Goal: Information Seeking & Learning: Learn about a topic

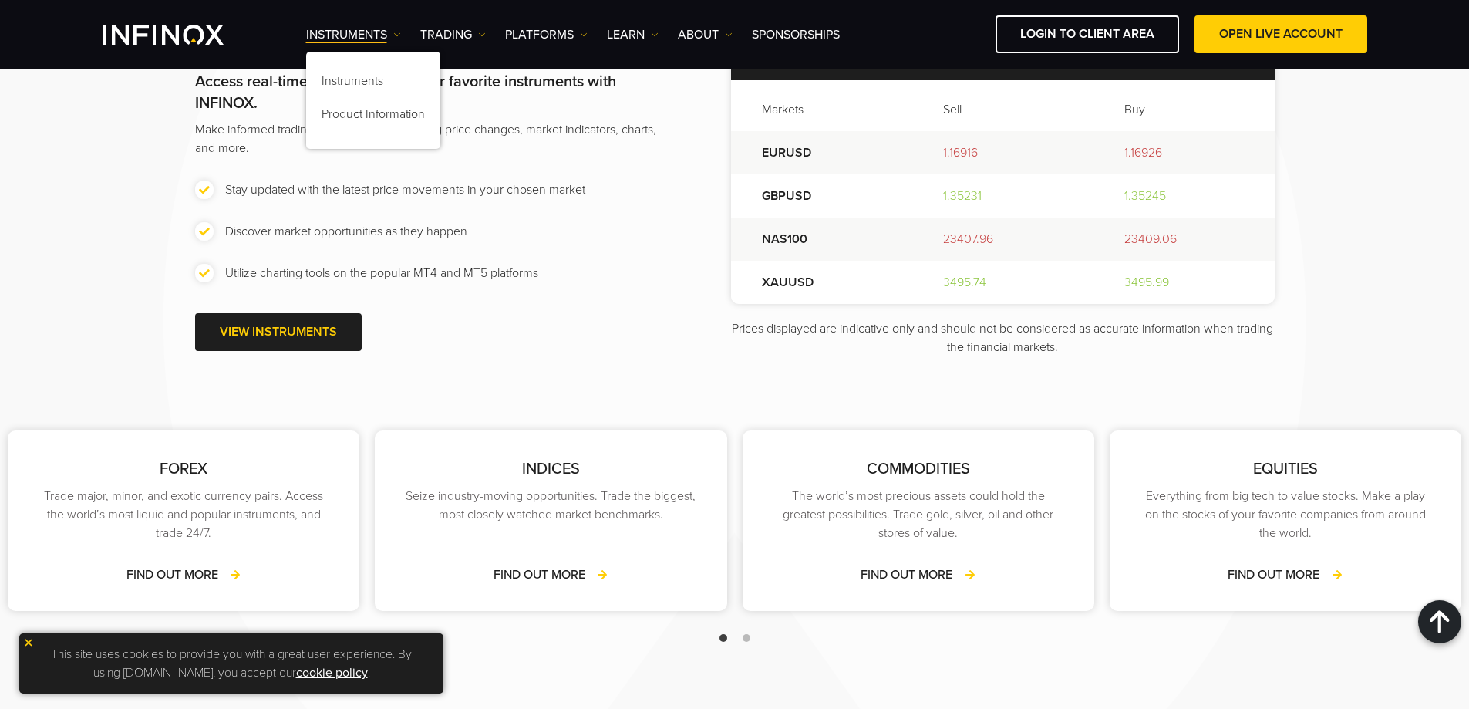
scroll to position [2159, 0]
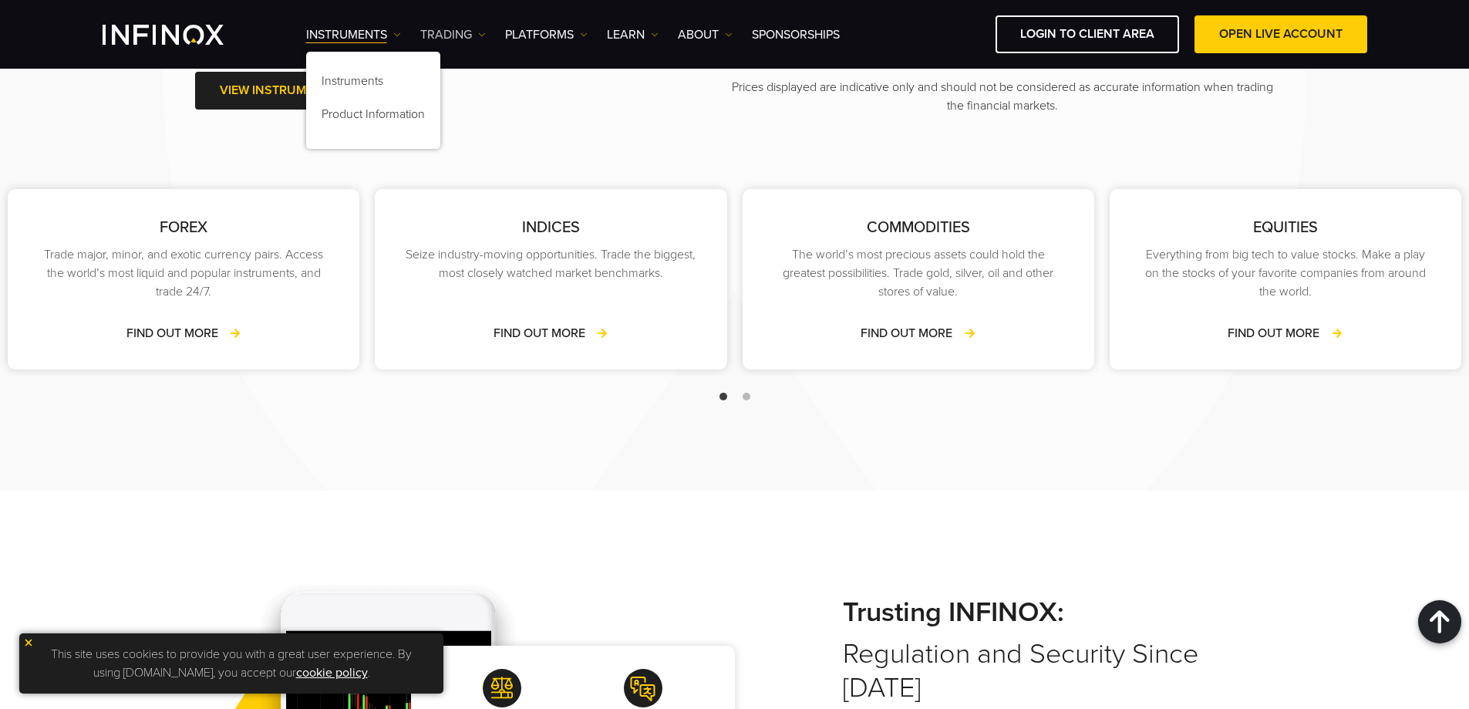
click at [483, 35] on img at bounding box center [482, 35] width 8 height 8
click at [582, 32] on img at bounding box center [584, 35] width 8 height 8
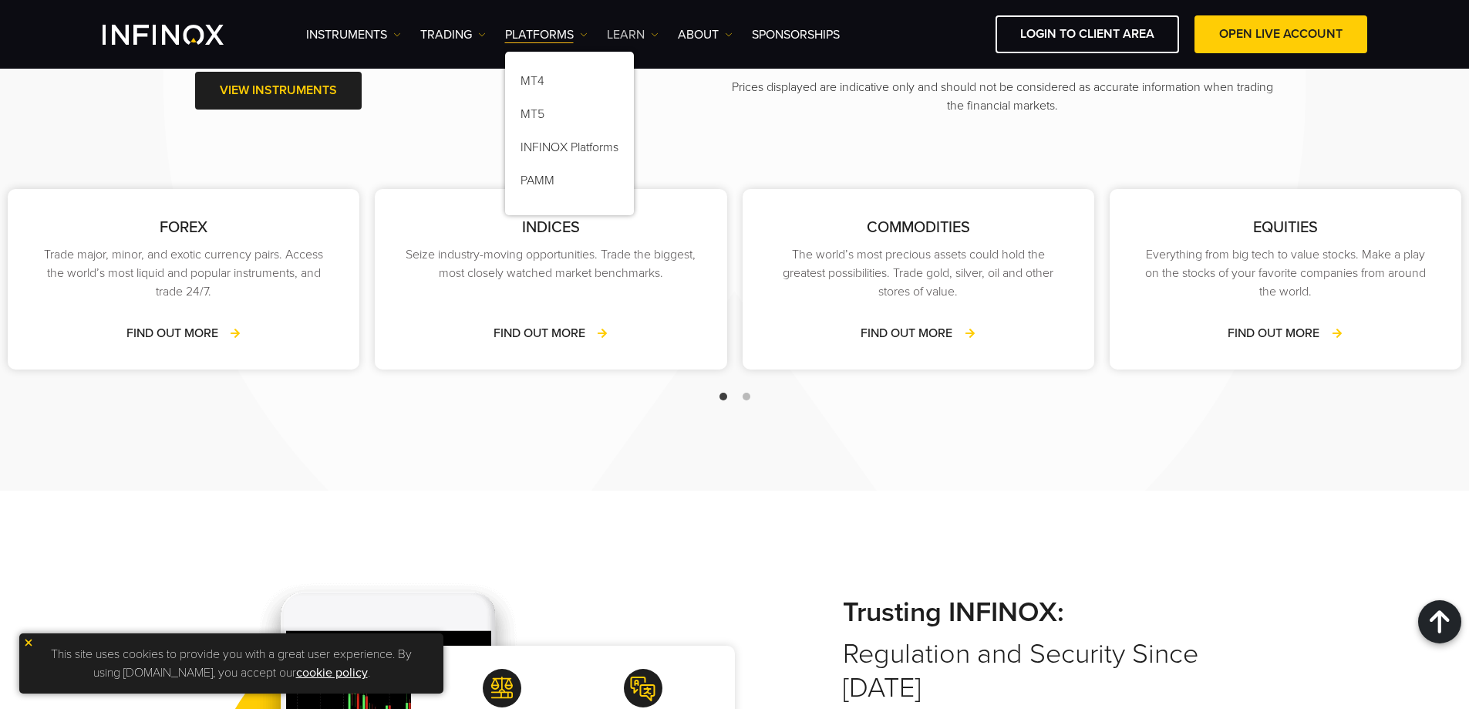
click at [652, 36] on img at bounding box center [655, 35] width 8 height 8
click at [723, 37] on link "ABOUT" at bounding box center [705, 34] width 55 height 19
click at [720, 75] on link "About INFINOX" at bounding box center [734, 83] width 113 height 33
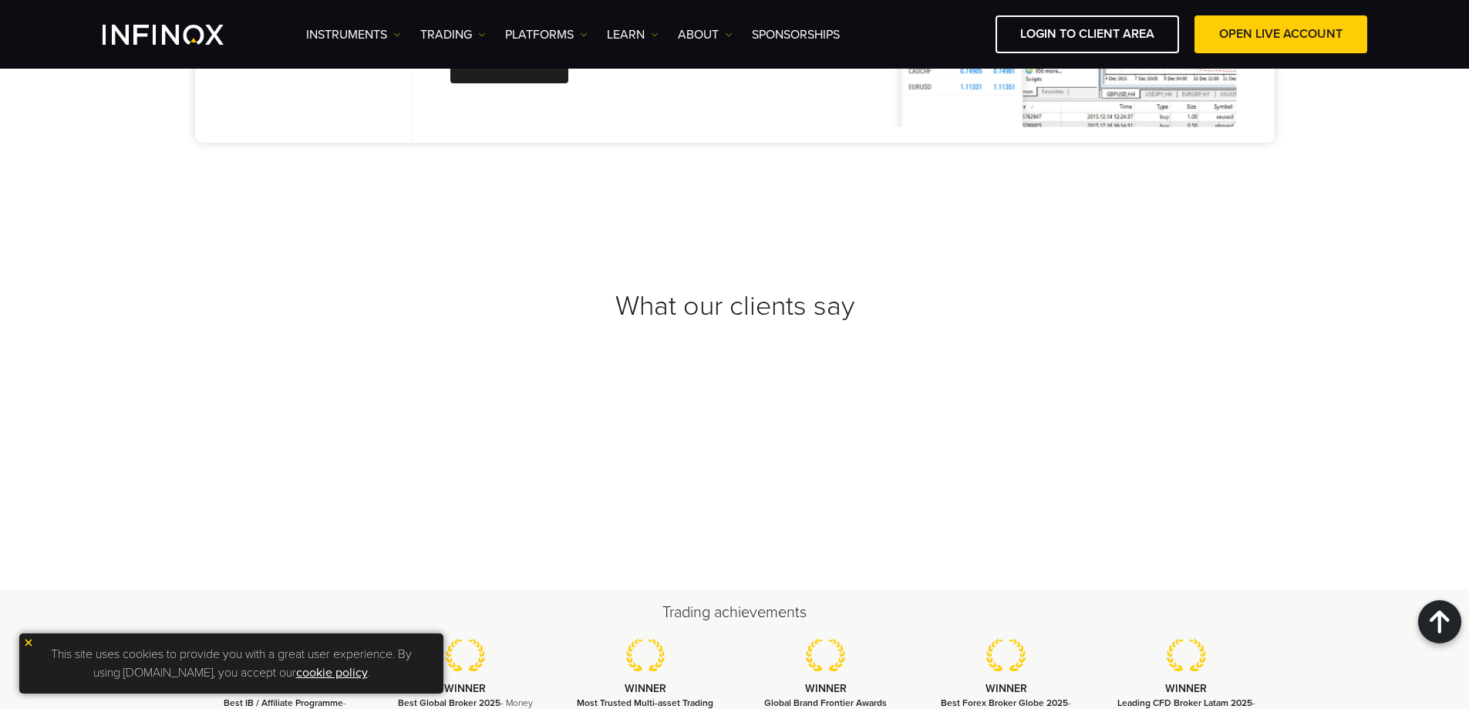
scroll to position [5117, 0]
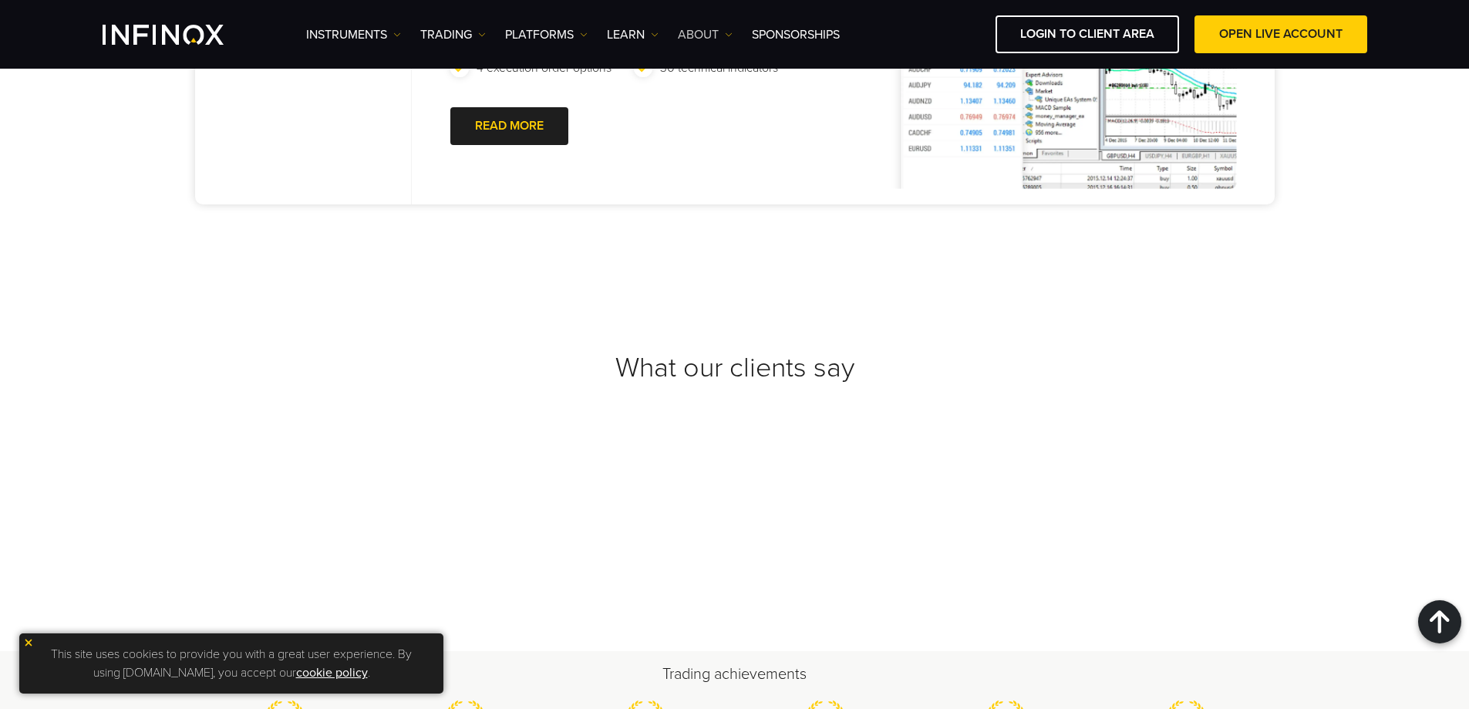
click at [729, 33] on img at bounding box center [729, 35] width 8 height 8
click at [709, 113] on link "FAQs" at bounding box center [734, 116] width 113 height 33
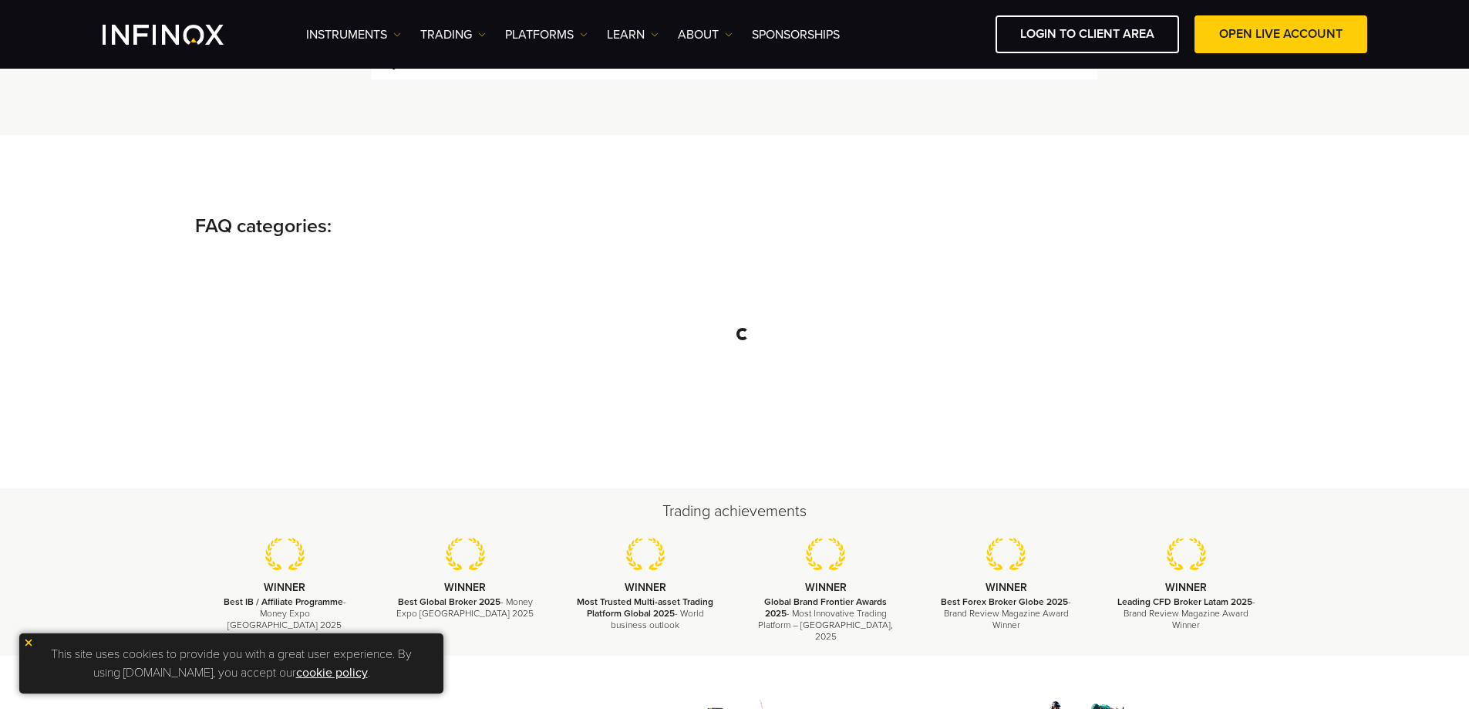
scroll to position [154, 0]
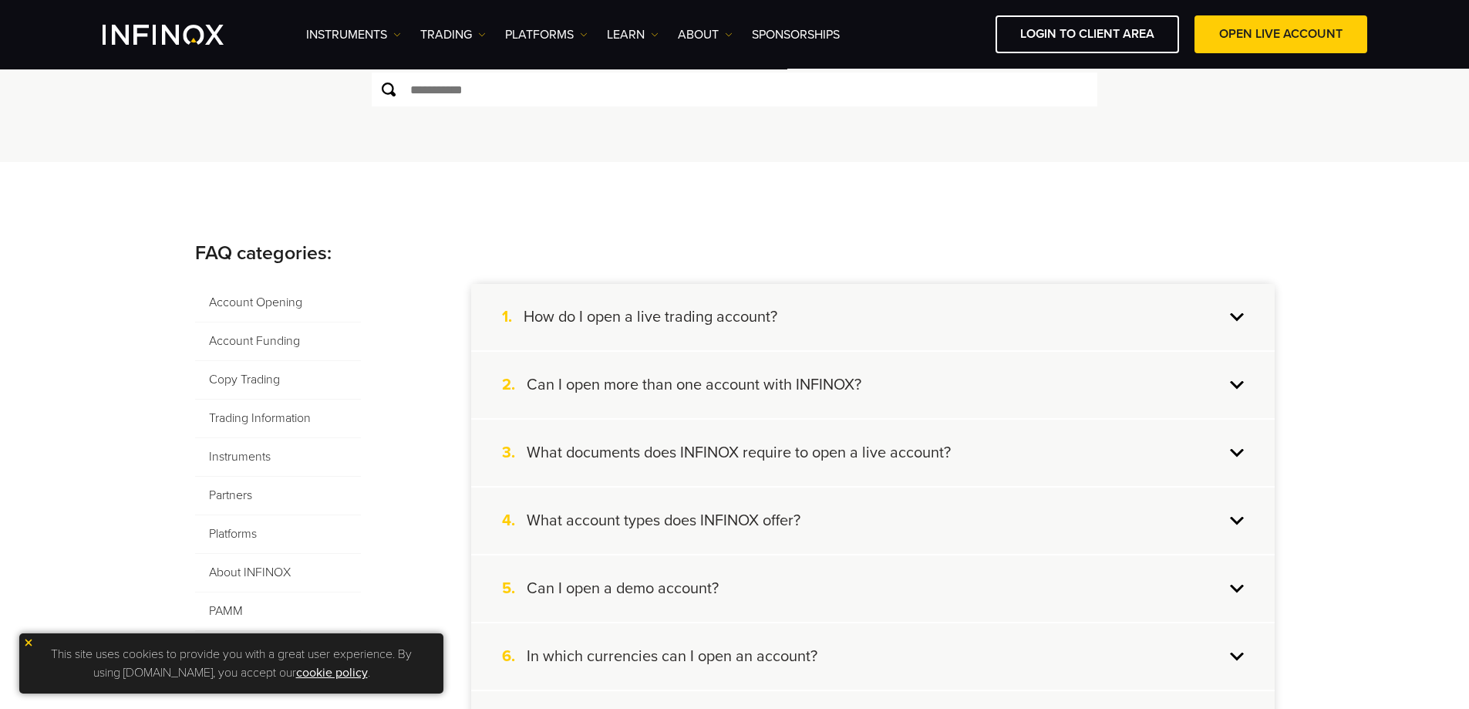
click at [696, 309] on h4 "How do I open a live trading account?" at bounding box center [651, 317] width 254 height 20
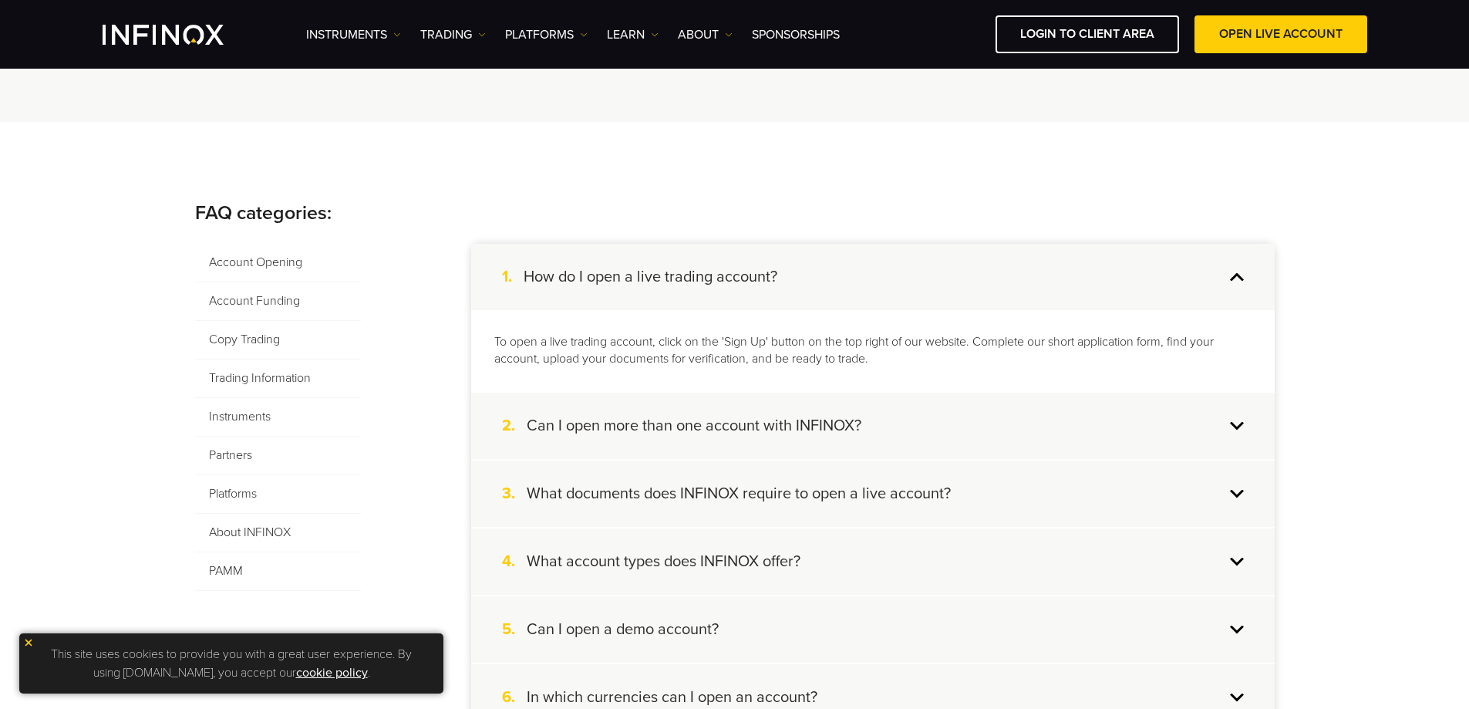
scroll to position [231, 0]
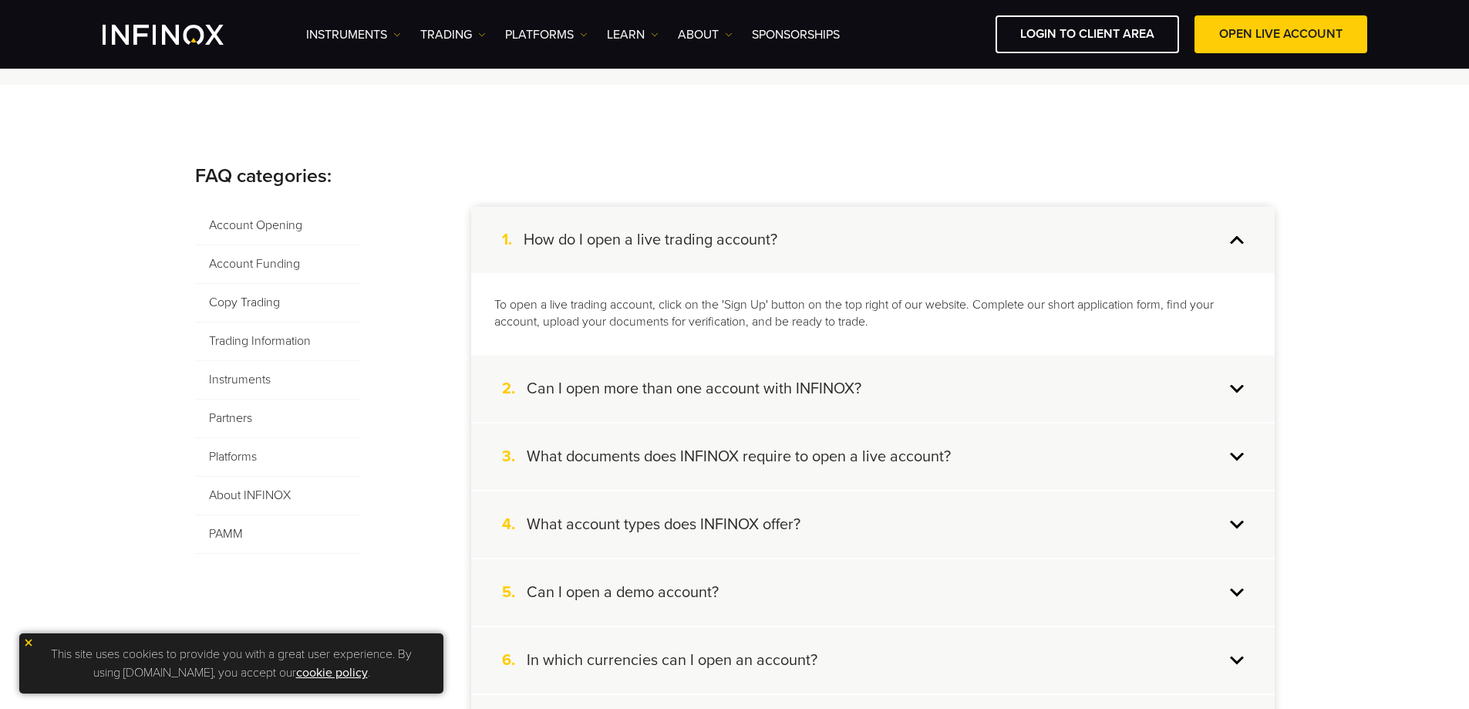
click at [790, 386] on h4 "Can I open more than one account with INFINOX?" at bounding box center [694, 389] width 335 height 20
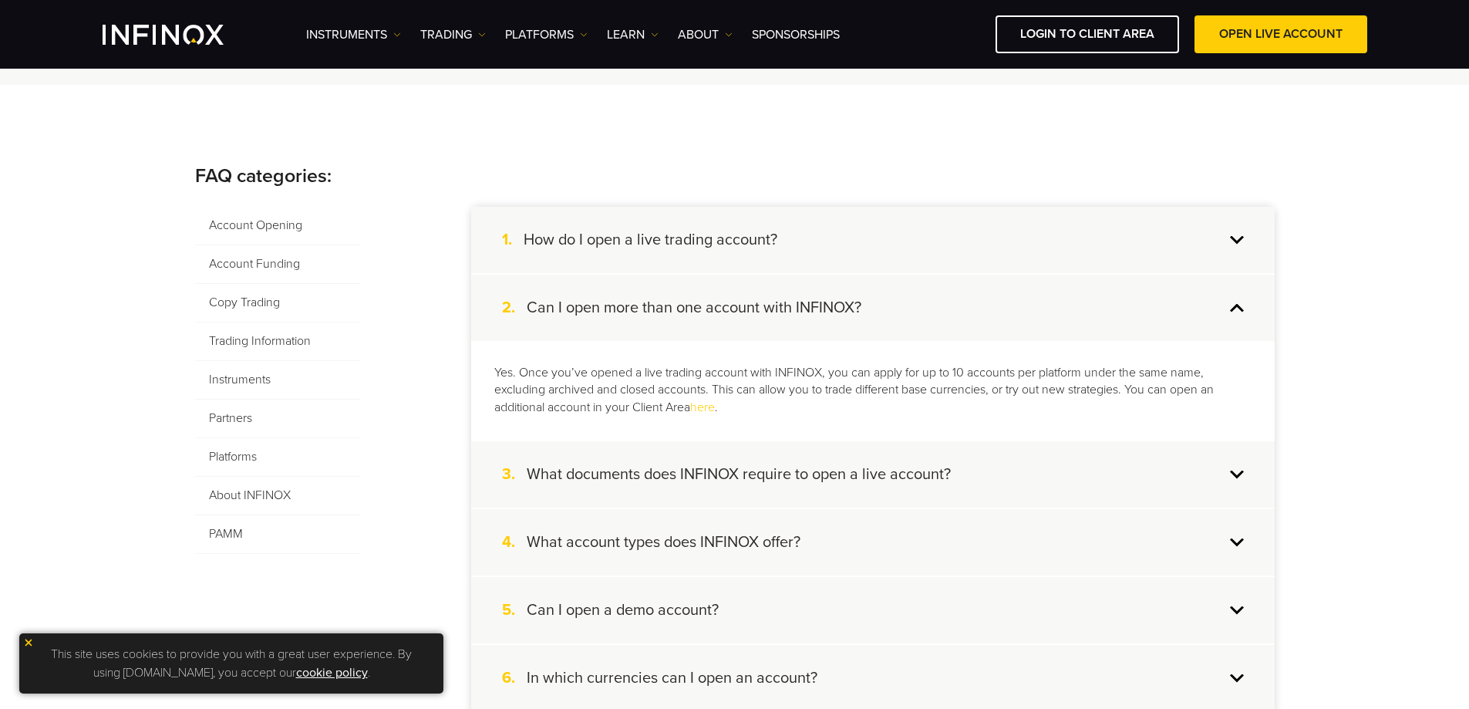
scroll to position [308, 0]
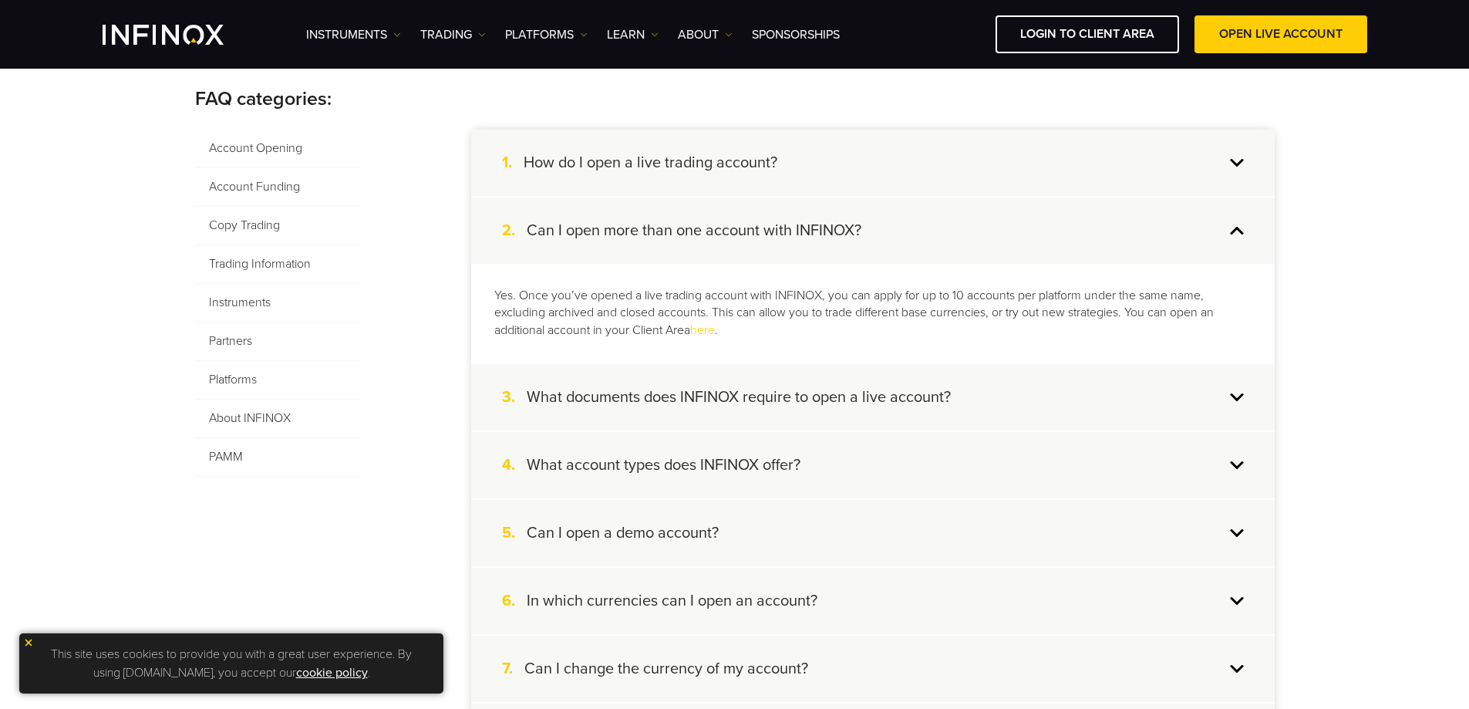
click at [723, 399] on h4 "What documents does INFINOX require to open a live account?" at bounding box center [739, 397] width 424 height 20
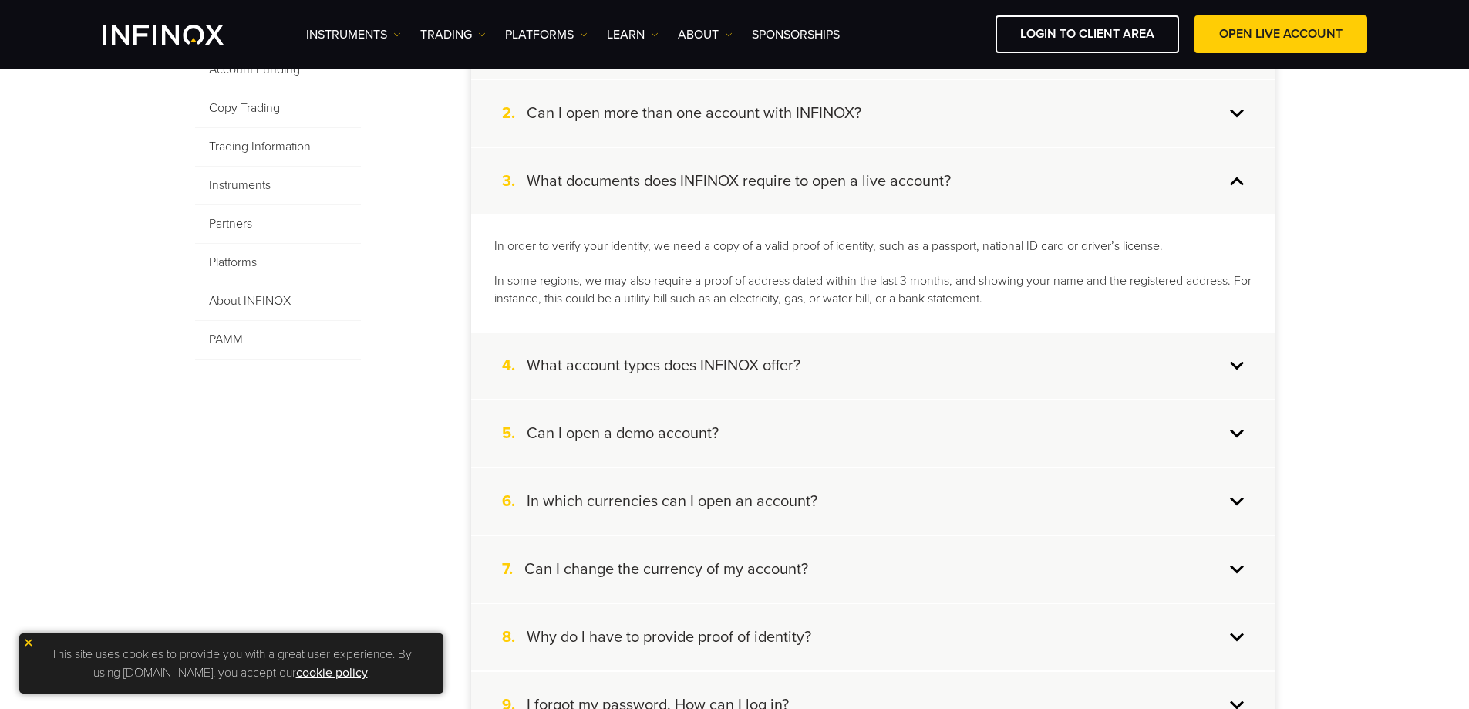
scroll to position [463, 0]
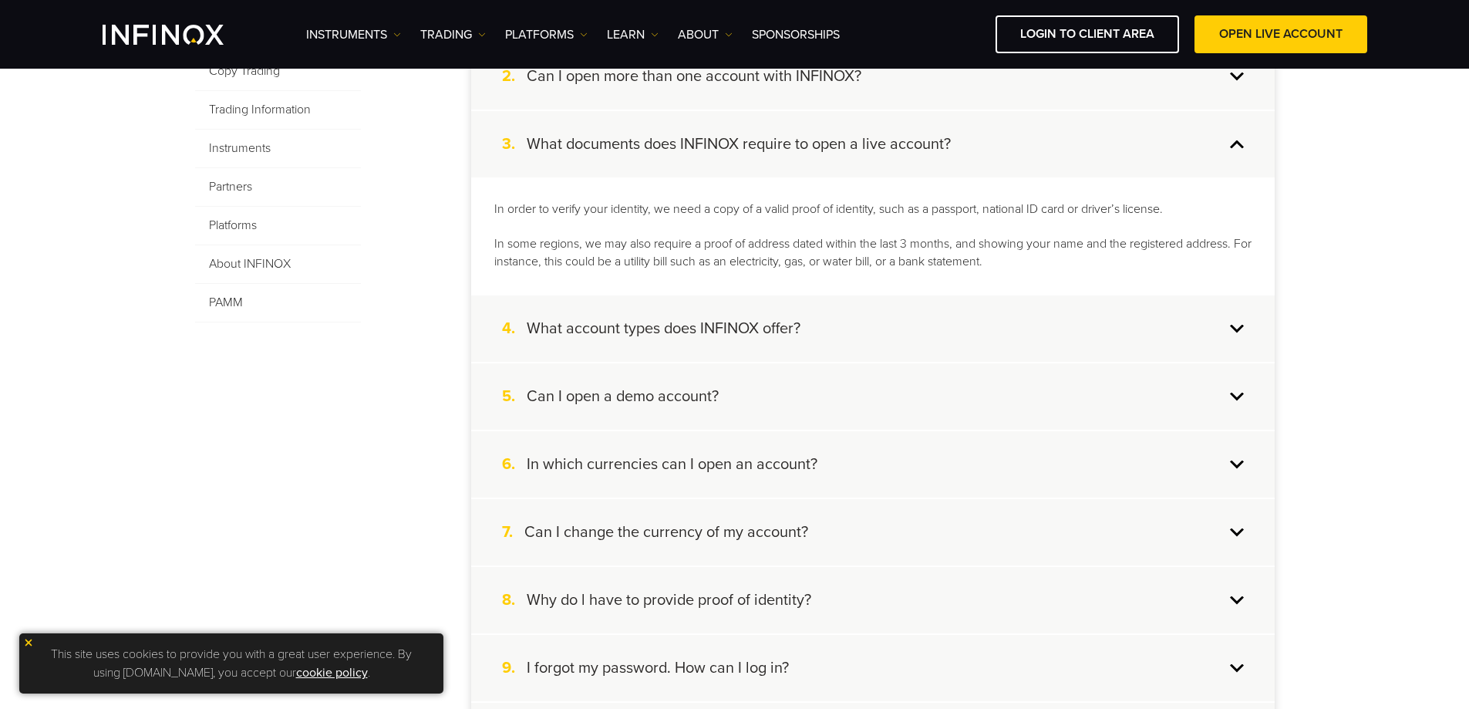
click at [801, 339] on div "4. What account types does INFINOX offer?" at bounding box center [873, 328] width 804 height 66
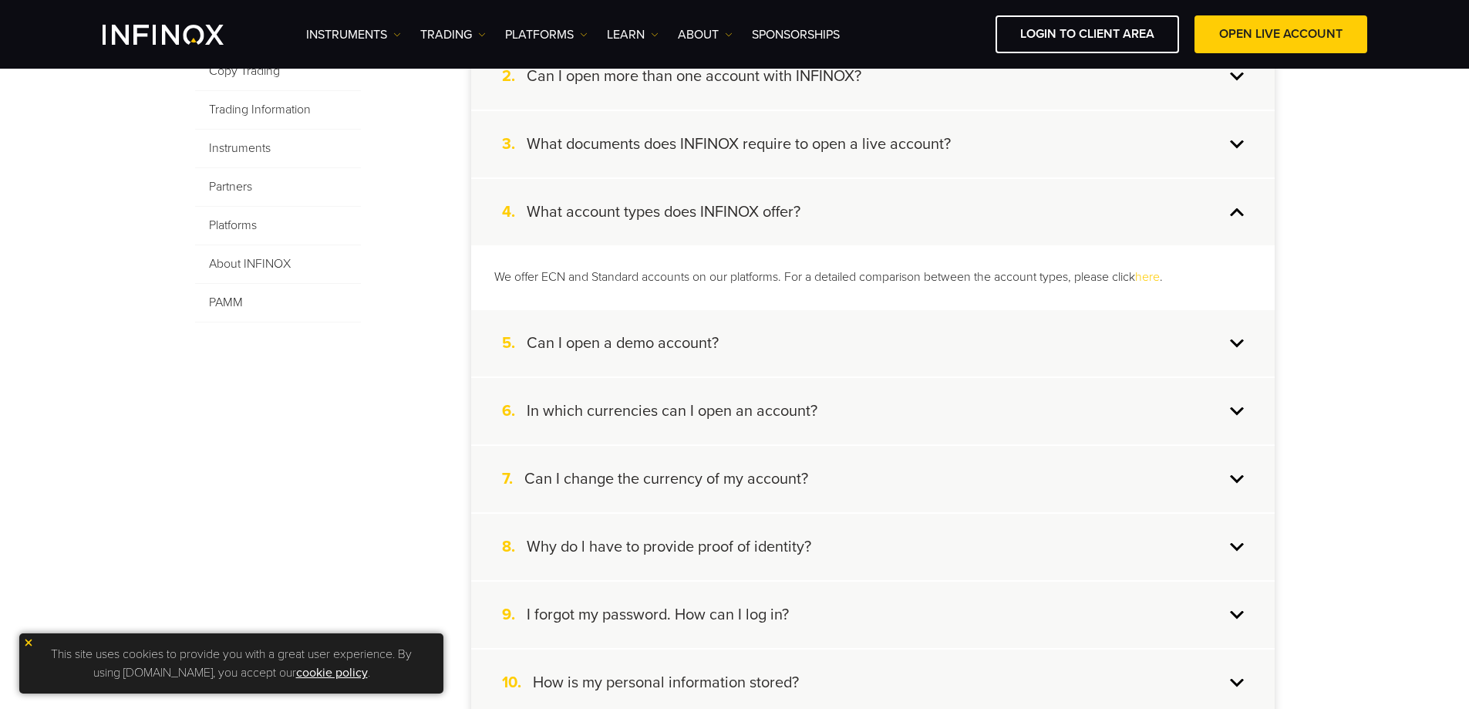
scroll to position [0, 0]
click at [667, 339] on h4 "Can I open a demo account?" at bounding box center [623, 343] width 192 height 20
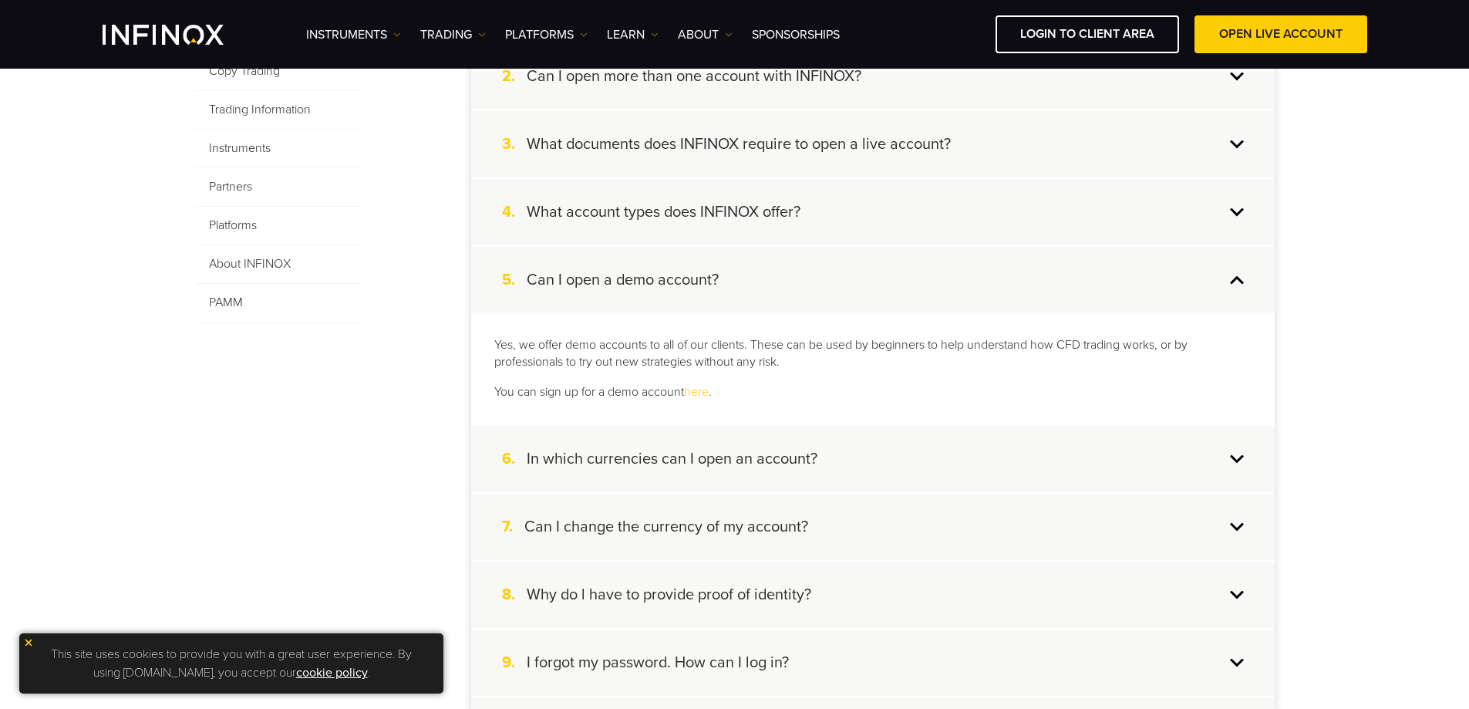
scroll to position [540, 0]
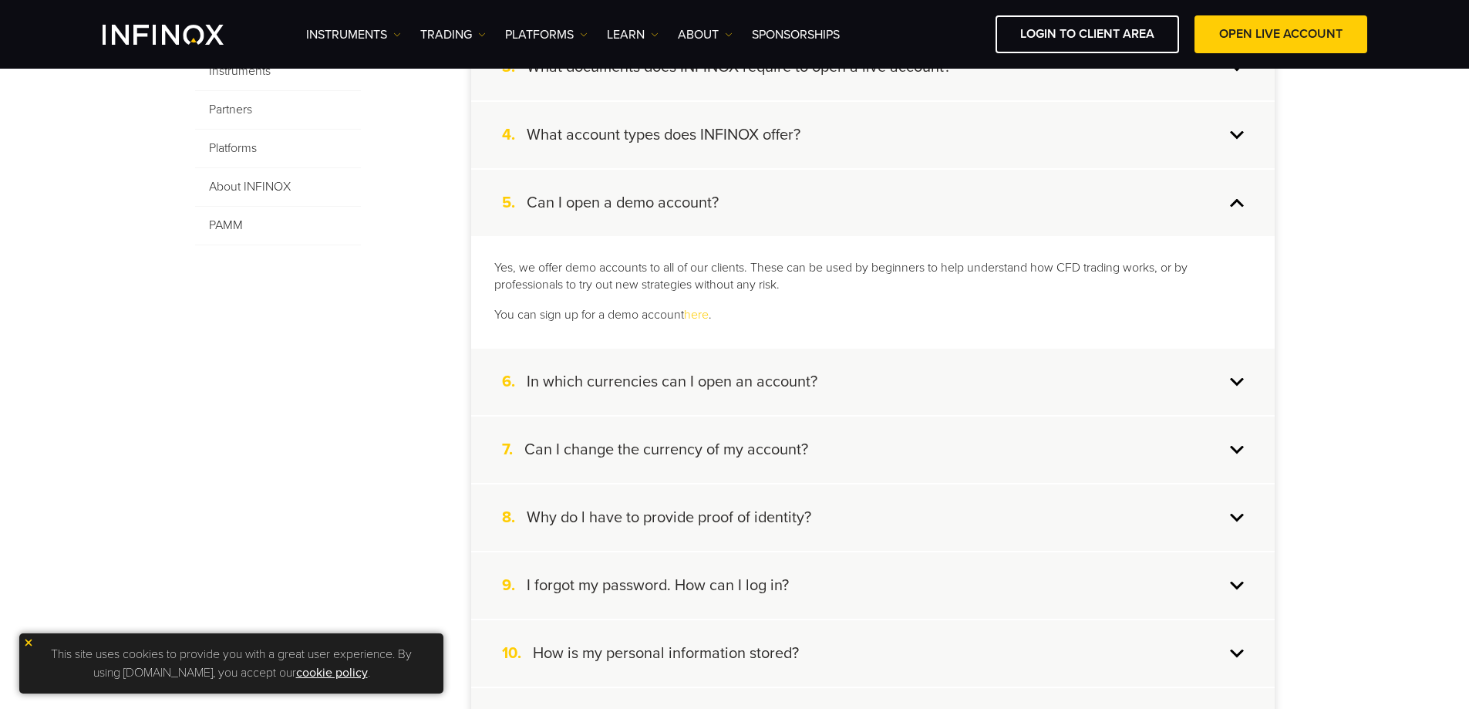
click at [754, 386] on h4 "In which currencies can I open an account?" at bounding box center [672, 382] width 291 height 20
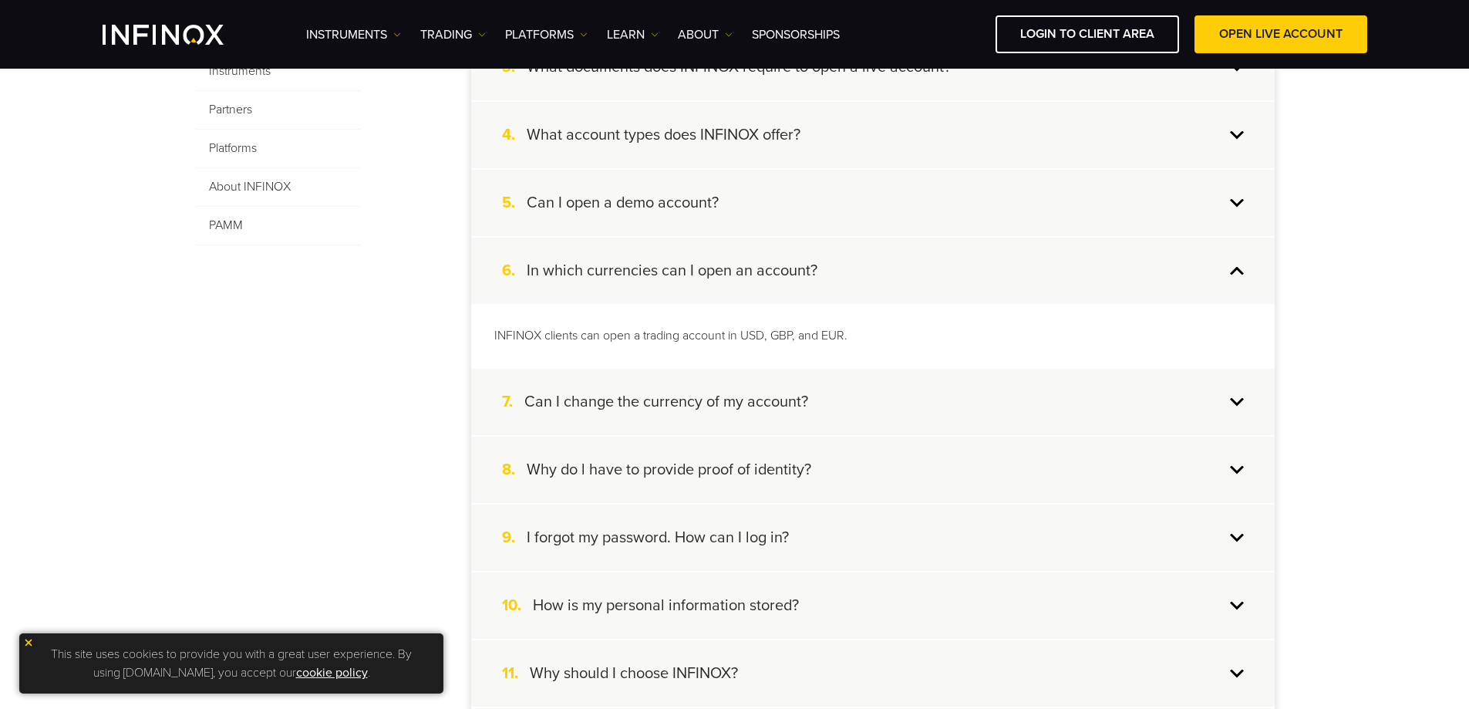
click at [751, 396] on h4 "Can I change the currency of my account?" at bounding box center [666, 402] width 284 height 20
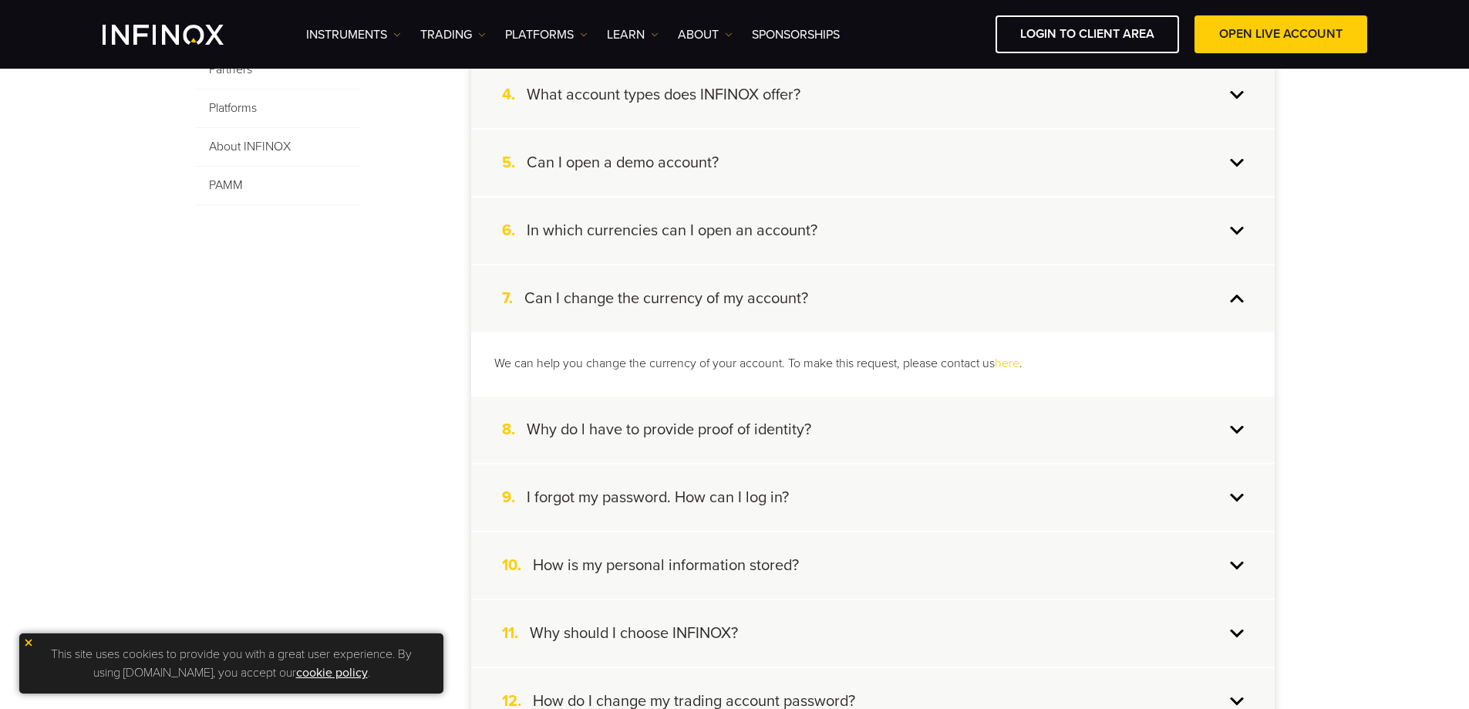
scroll to position [617, 0]
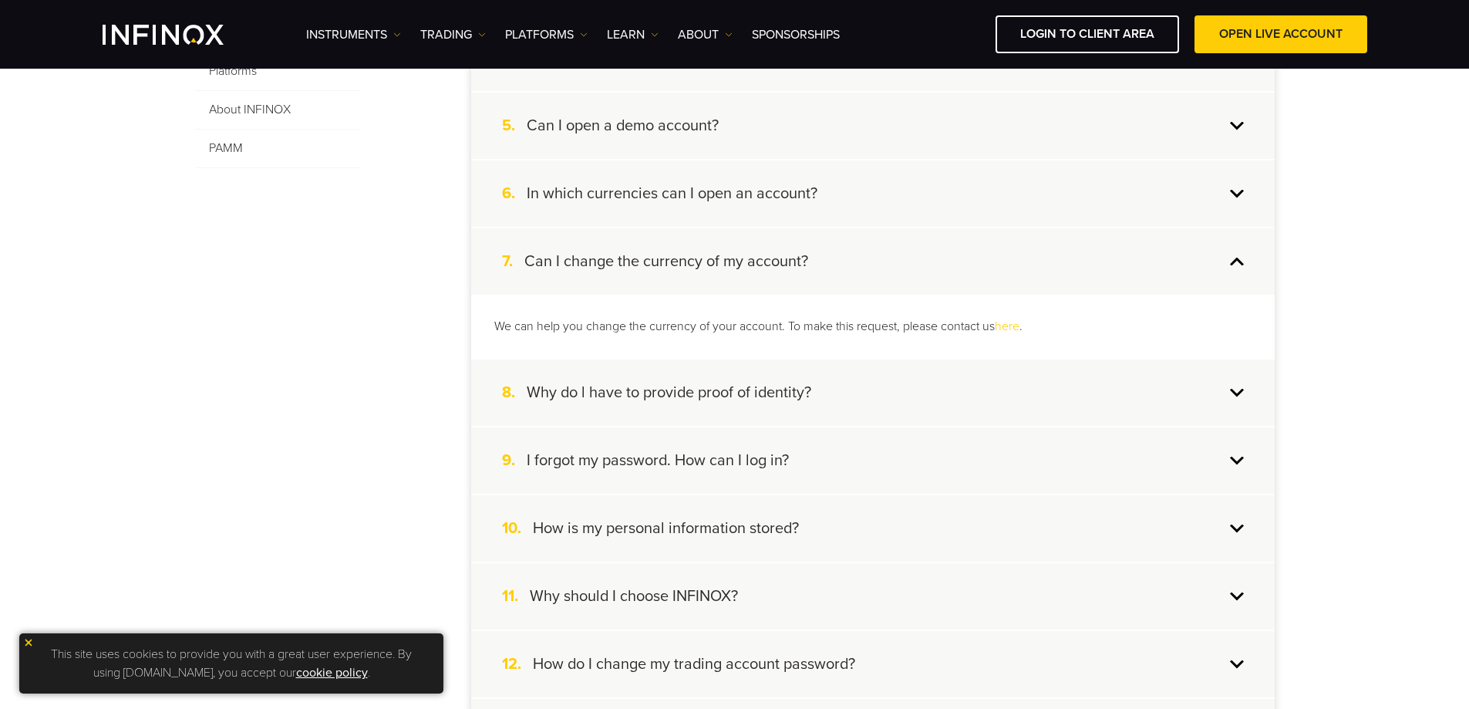
click at [750, 390] on h4 "Why do l have to provide proof of identity?" at bounding box center [669, 393] width 285 height 20
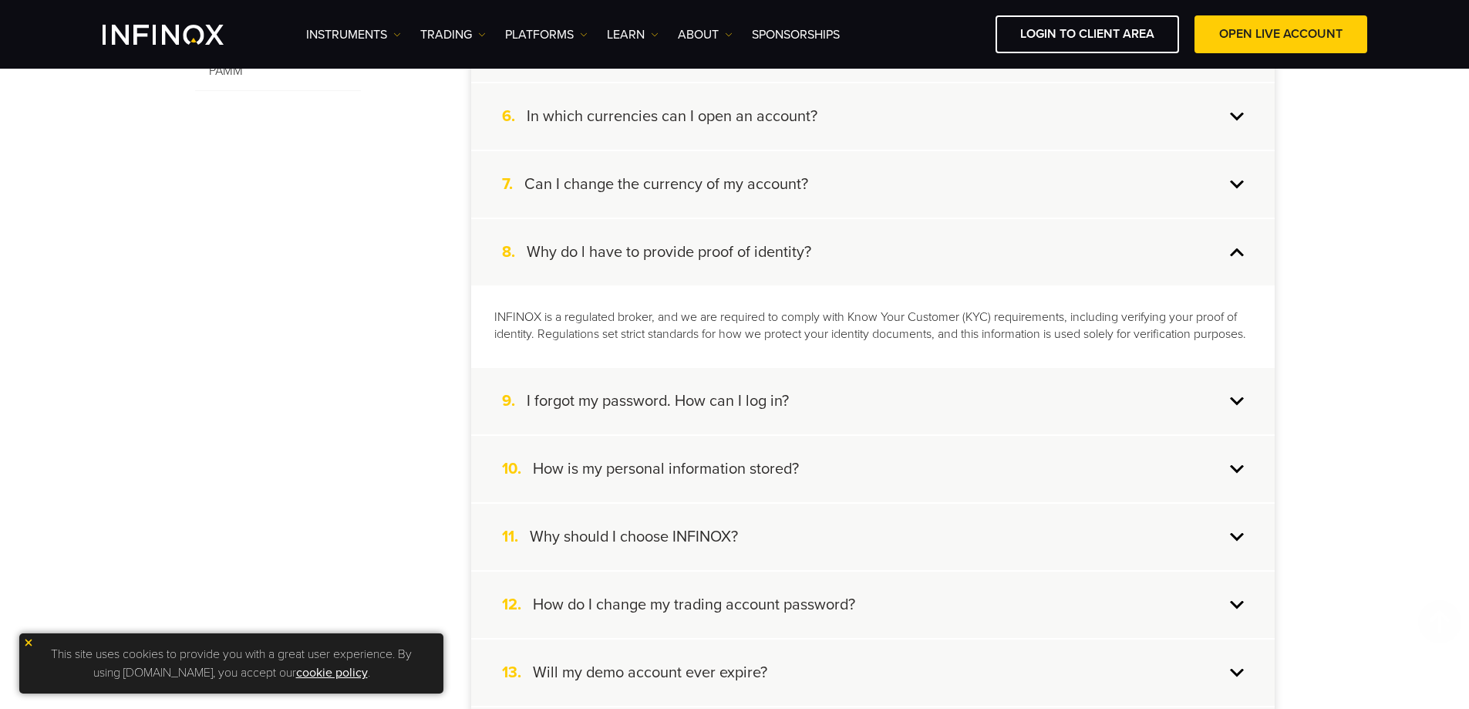
scroll to position [771, 0]
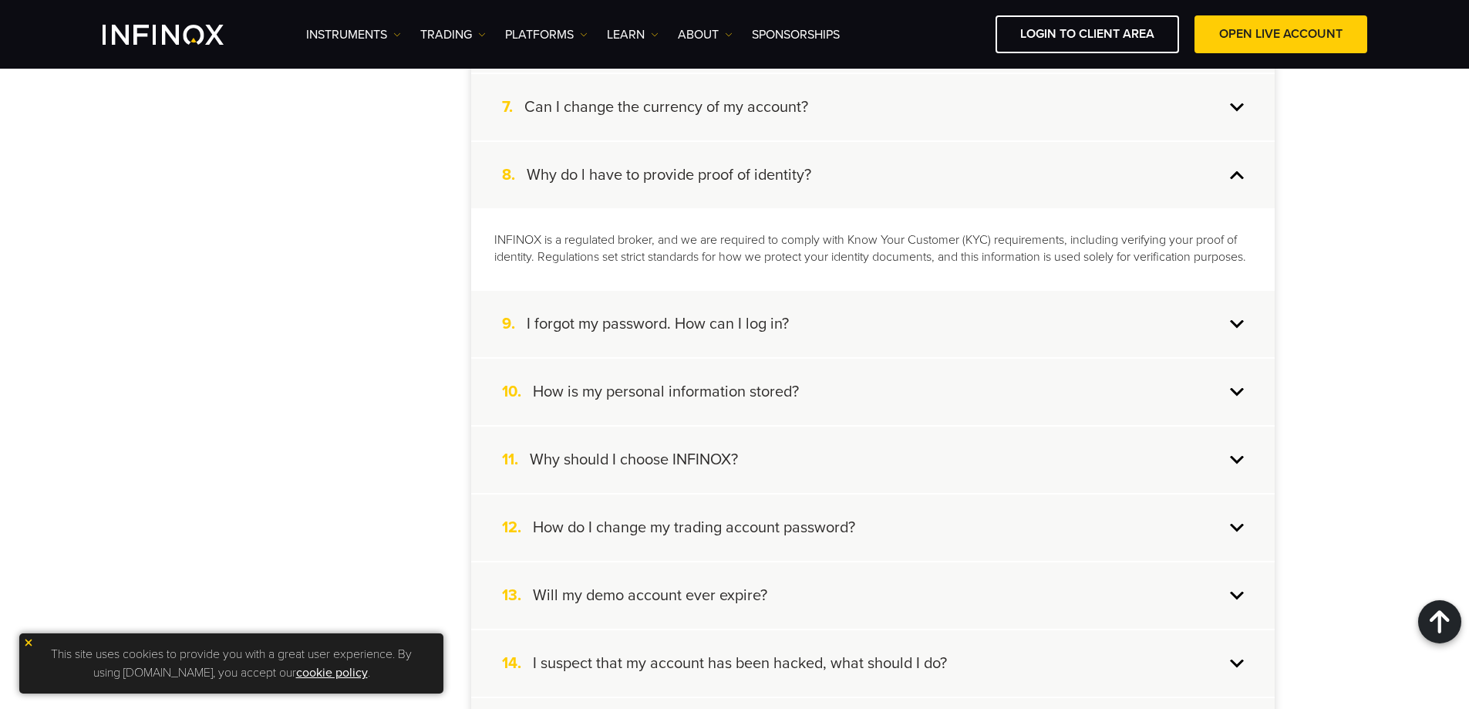
click at [723, 334] on h4 "I forgot my password. How can I log in?" at bounding box center [658, 324] width 262 height 20
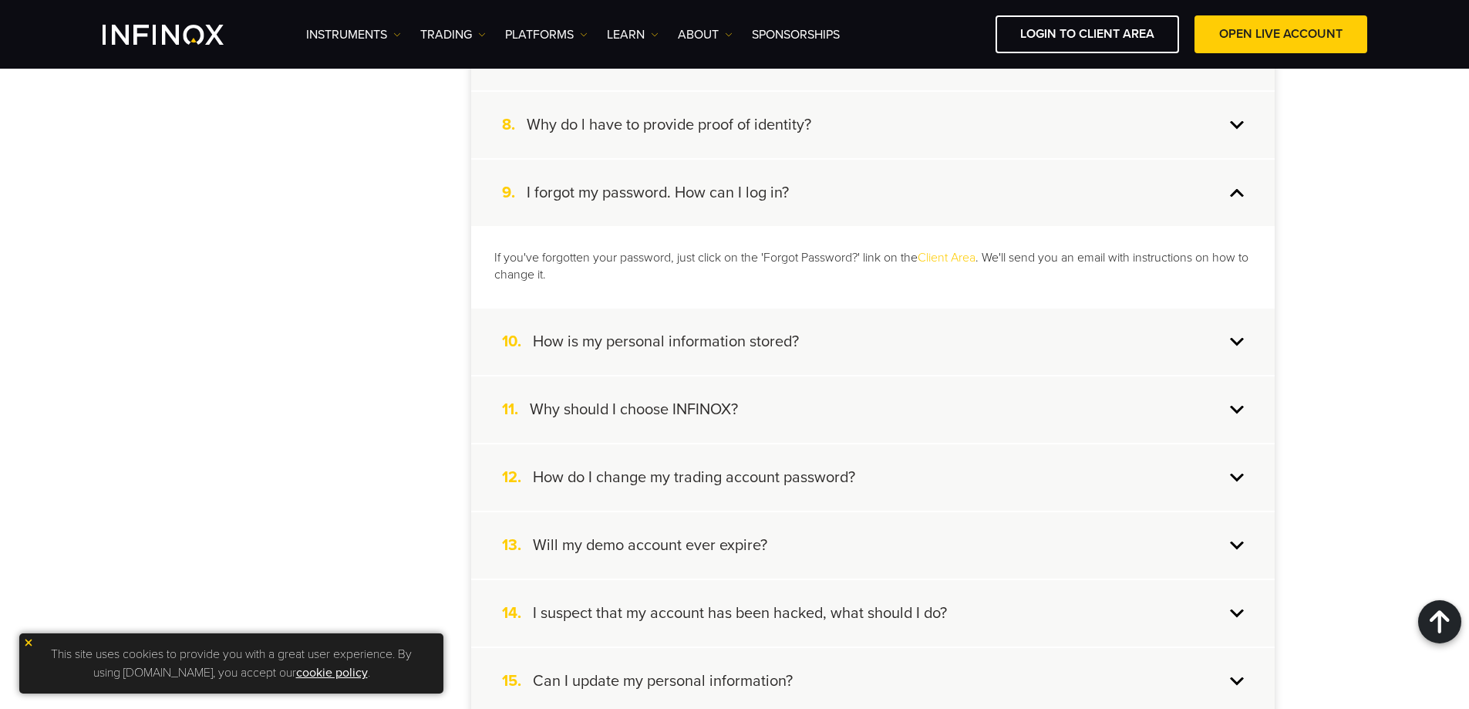
scroll to position [848, 0]
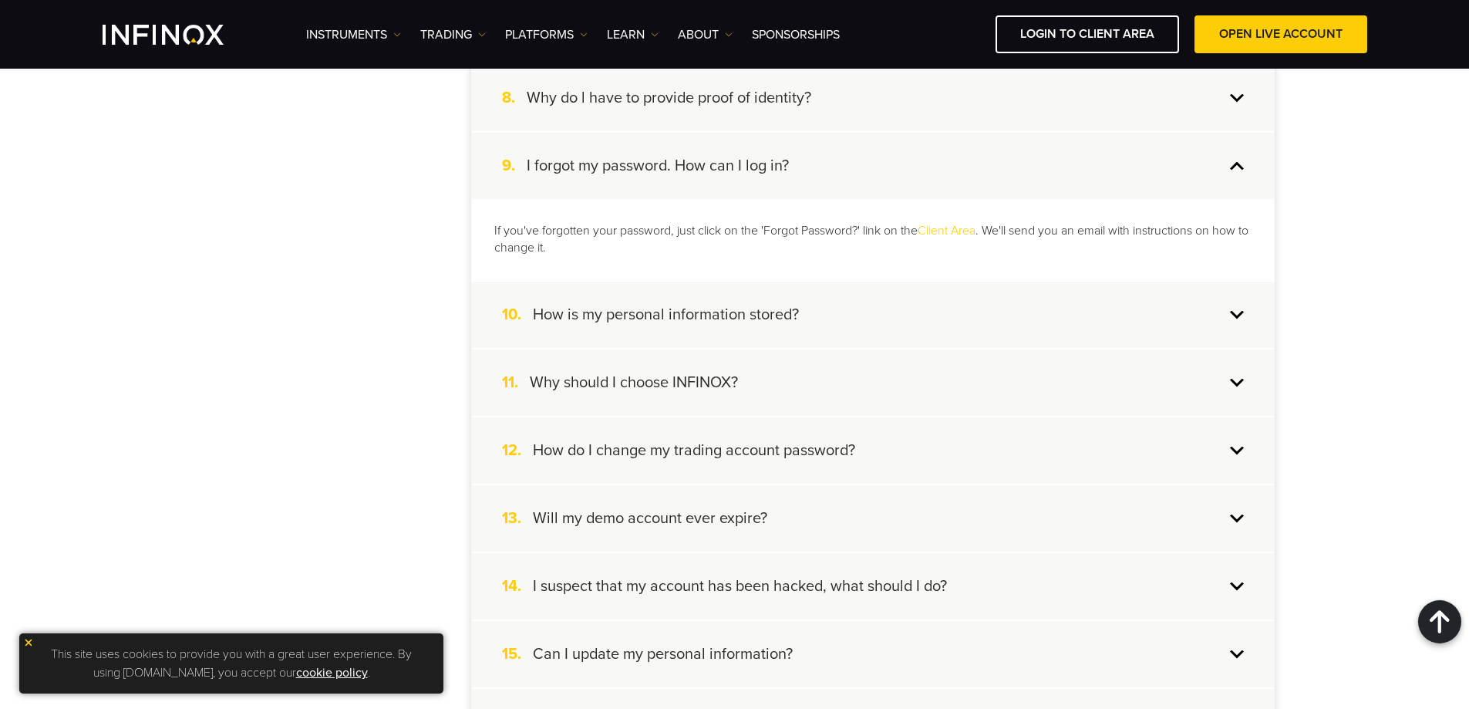
click at [715, 325] on div "10. How is my personal information stored?" at bounding box center [873, 314] width 804 height 66
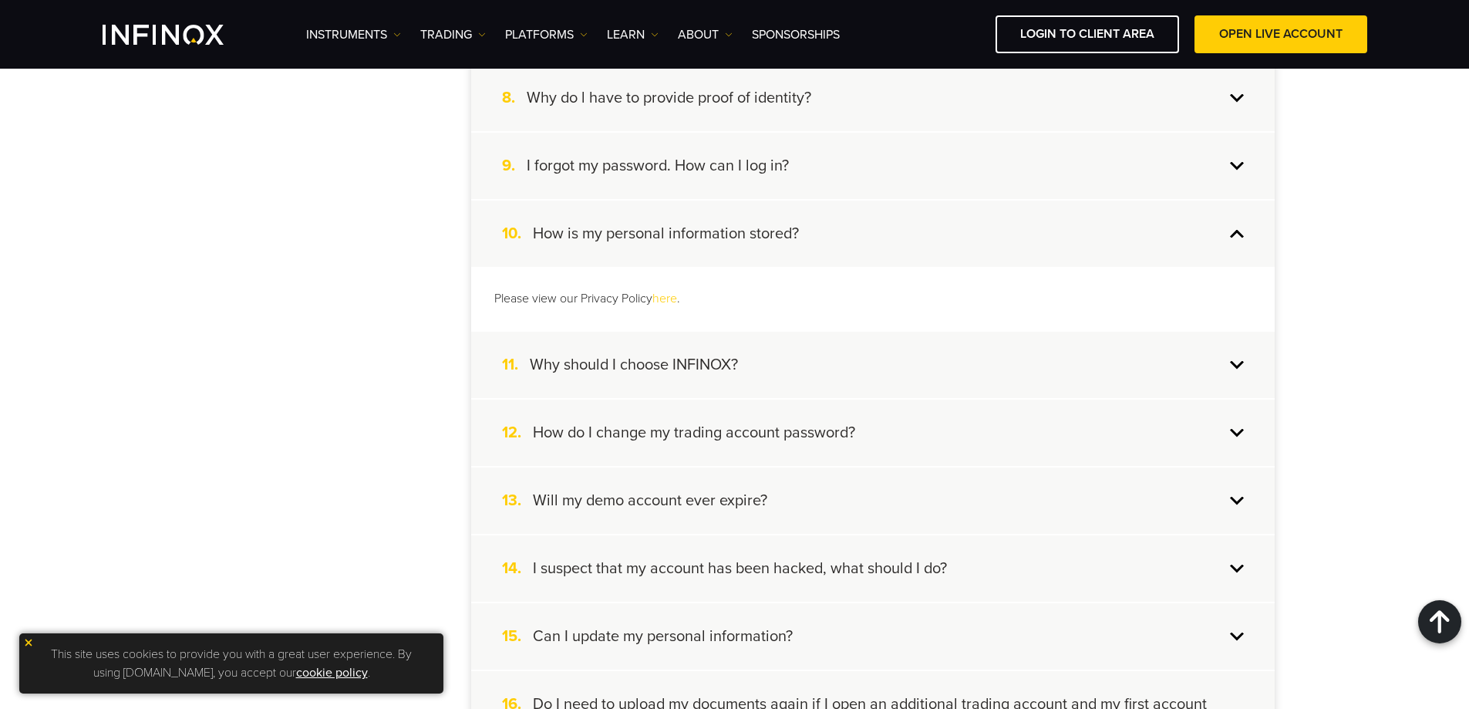
click at [706, 356] on h4 "Why should I choose INFINOX?" at bounding box center [634, 365] width 208 height 20
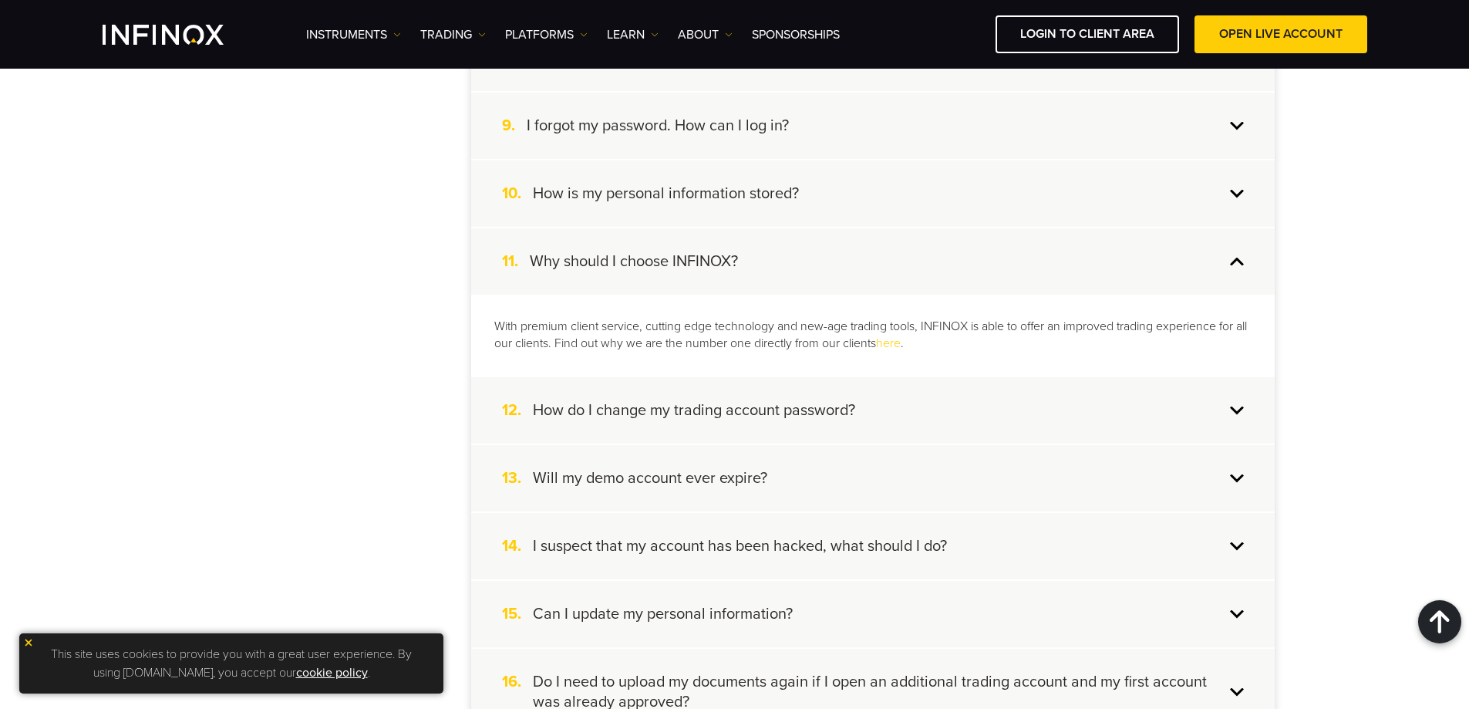
scroll to position [925, 0]
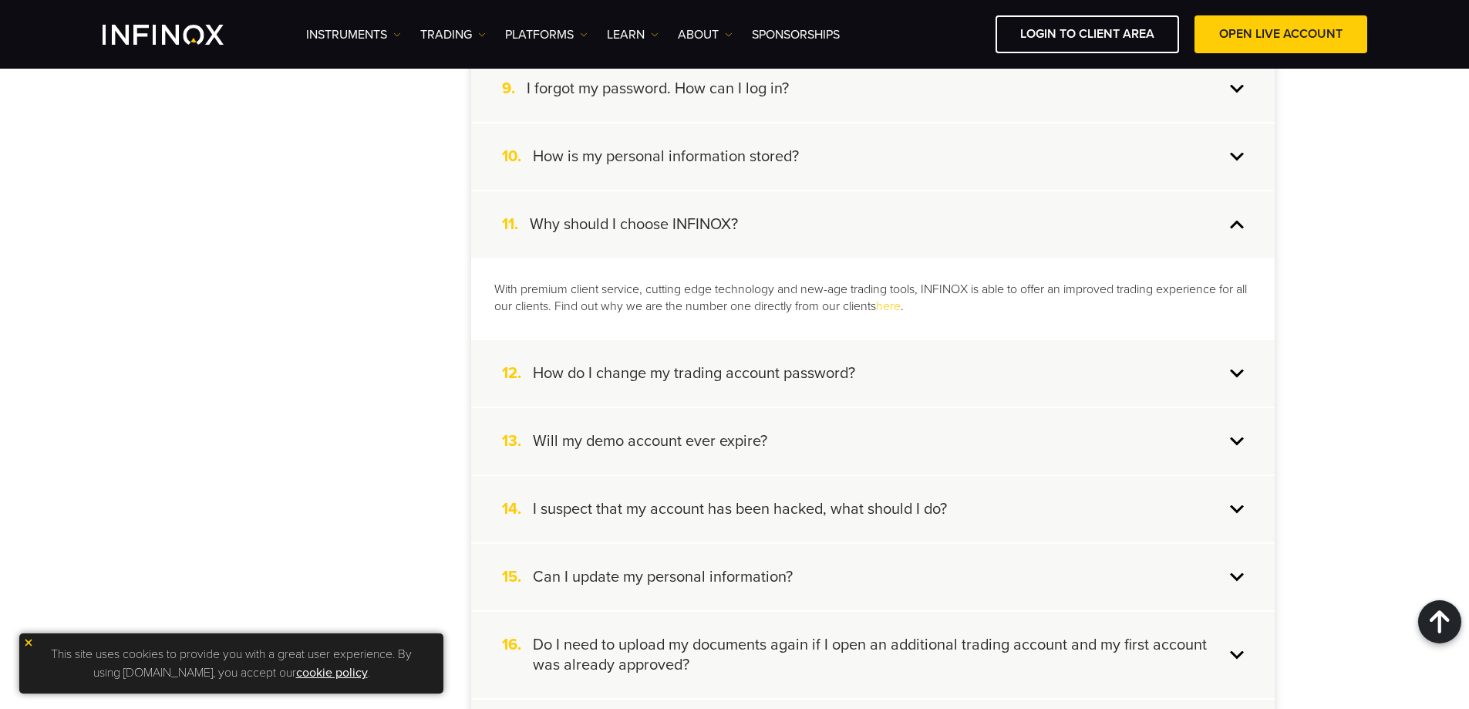
click at [733, 377] on h4 "How do I change my trading account password?" at bounding box center [694, 373] width 322 height 20
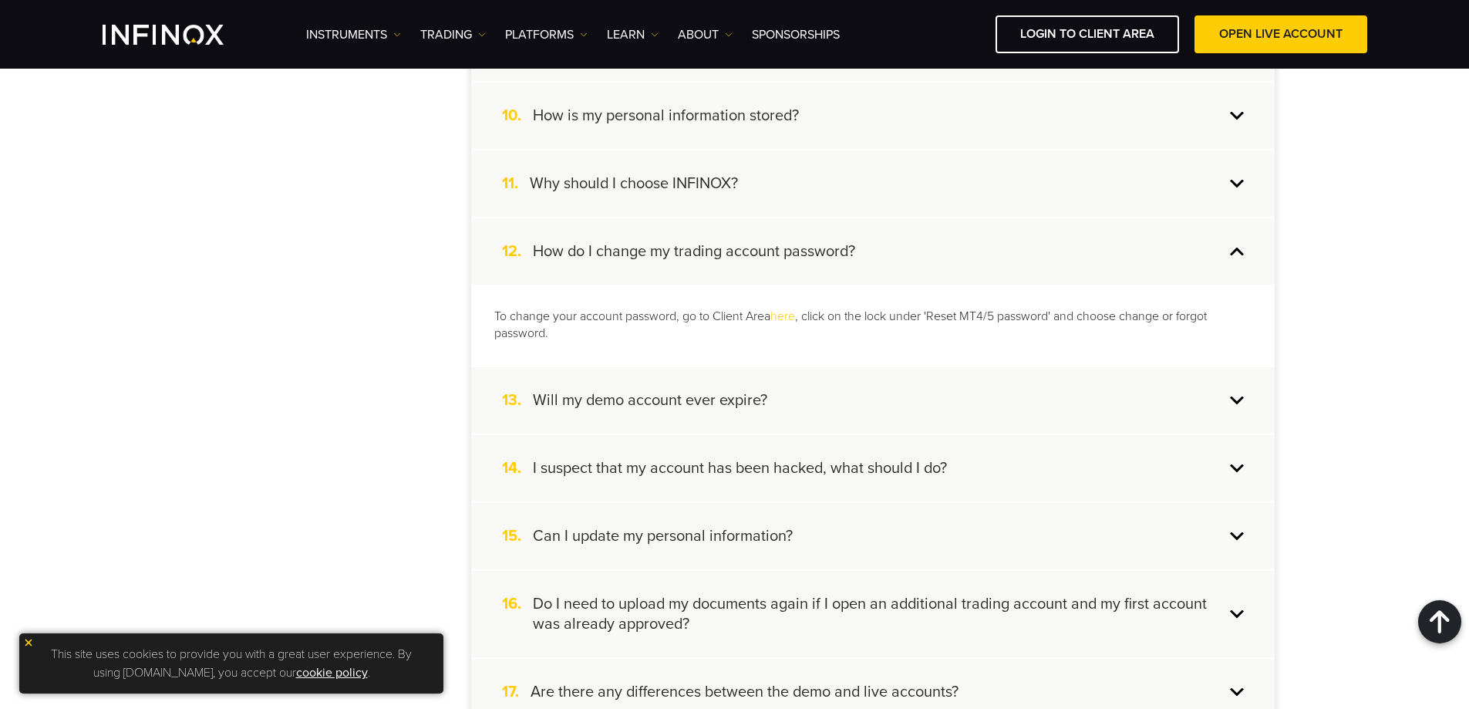
scroll to position [1003, 0]
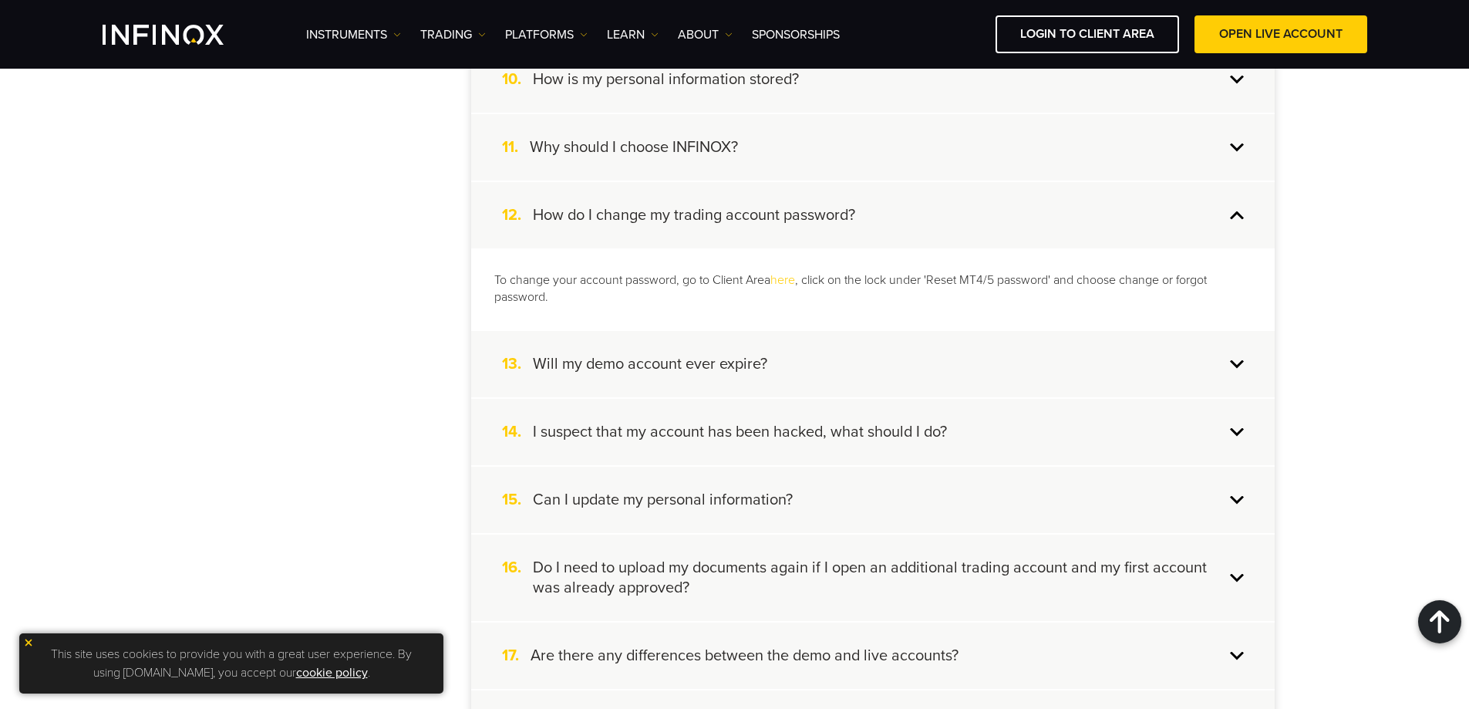
click at [689, 364] on h4 "Will my demo account ever expire?" at bounding box center [650, 364] width 234 height 20
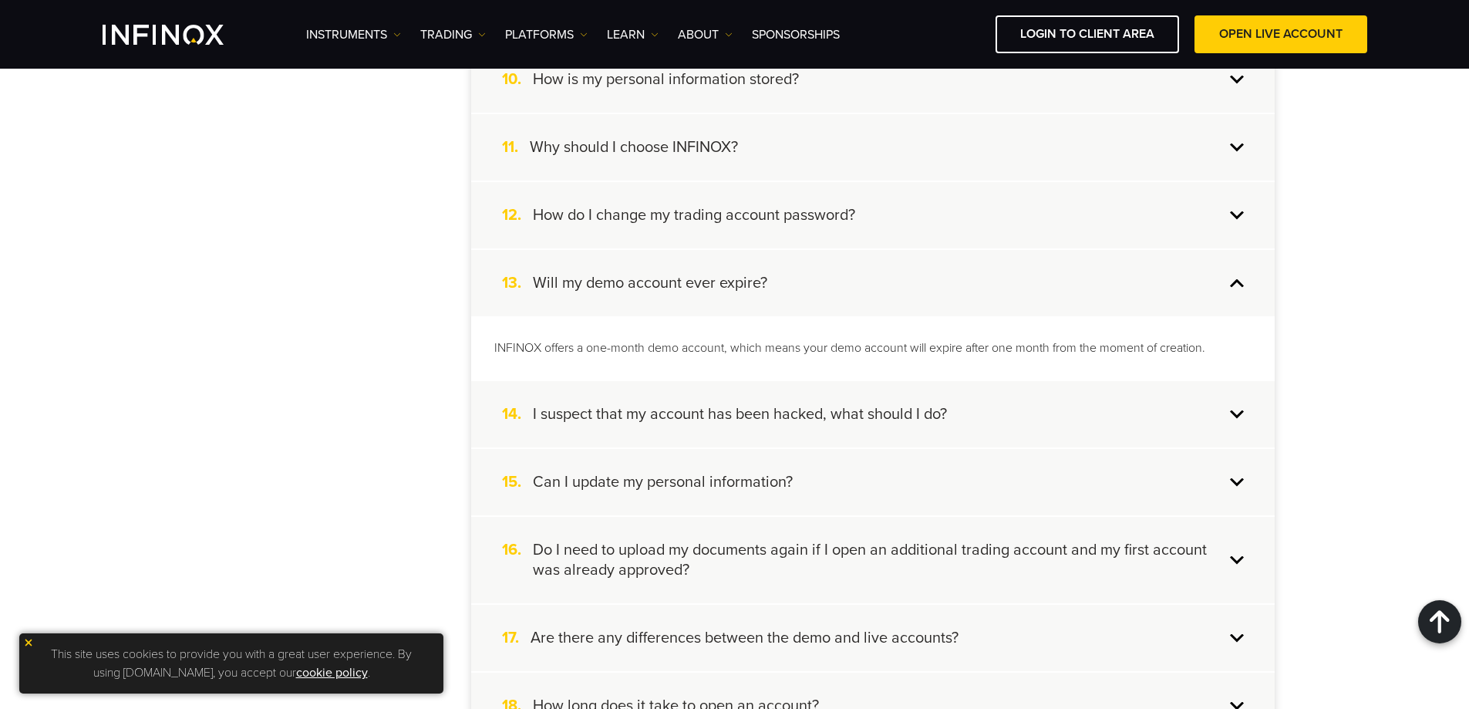
click at [810, 421] on h4 "I suspect that my account has been hacked, what should I do?" at bounding box center [740, 414] width 414 height 20
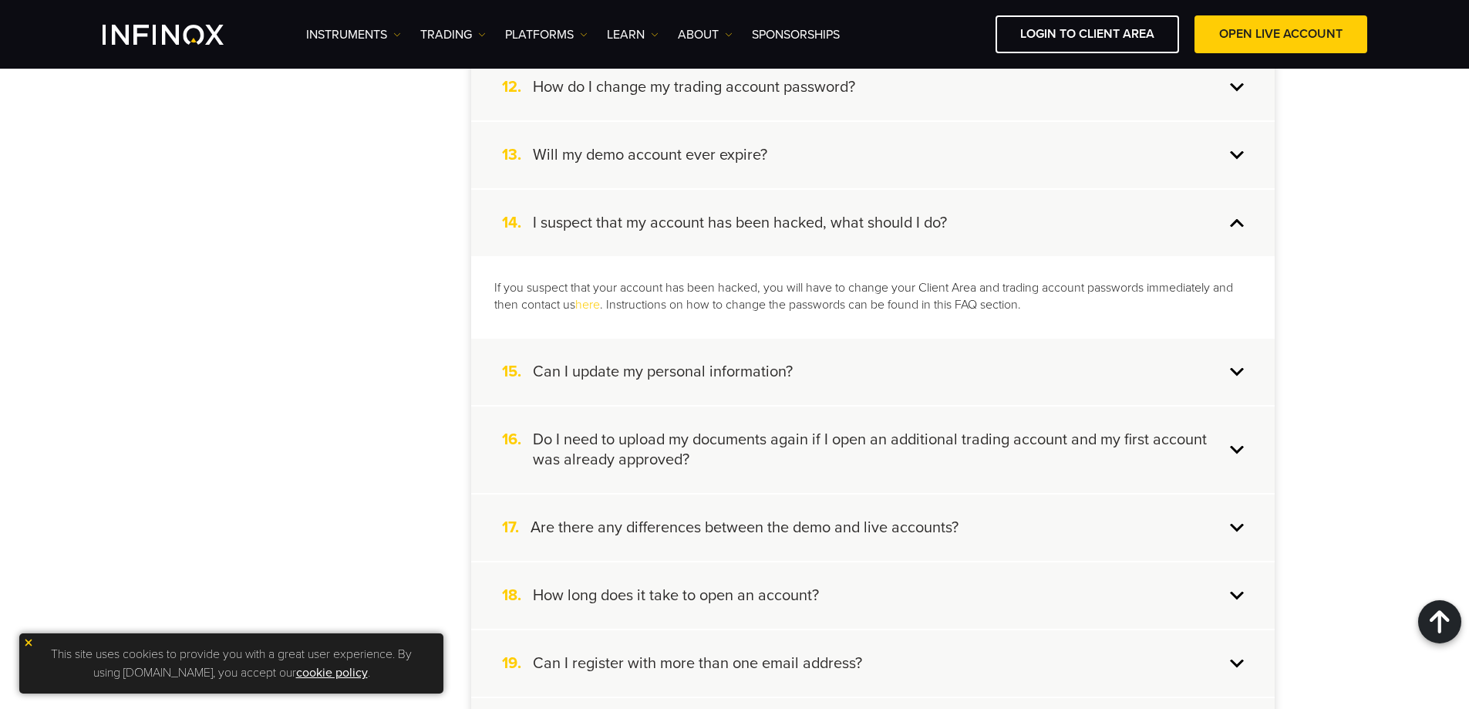
scroll to position [1157, 0]
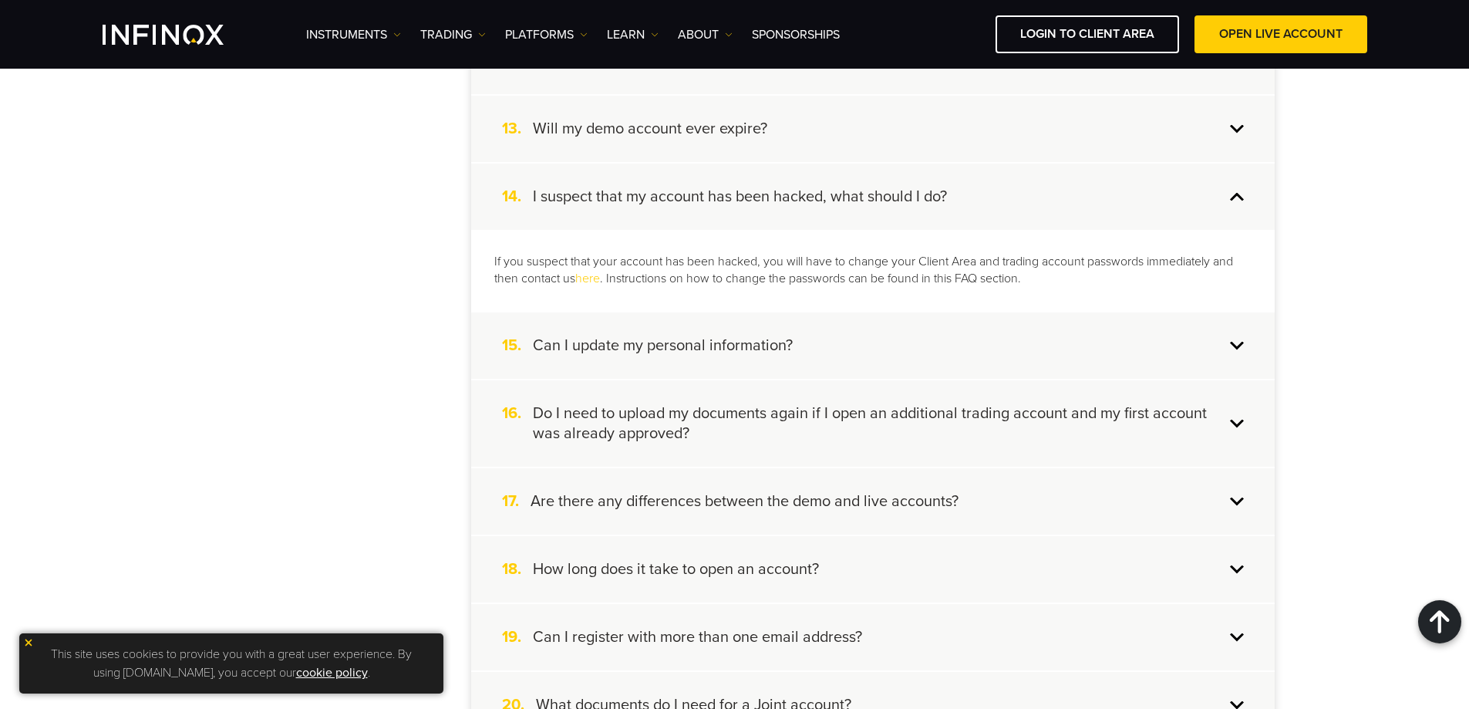
click at [730, 346] on h4 "Can I update my personal information?" at bounding box center [663, 345] width 260 height 20
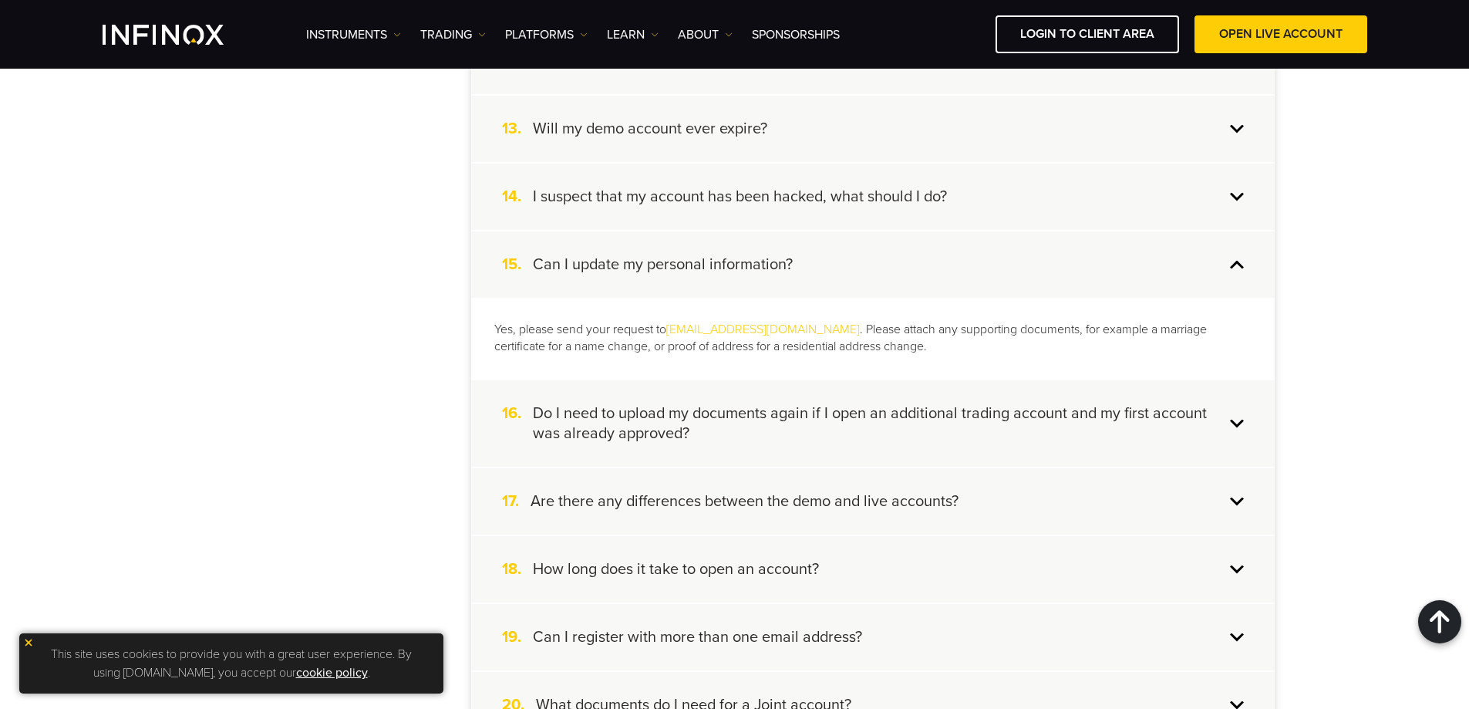
click at [766, 412] on h4 "Do I need to upload my documents again if I open an additional trading account …" at bounding box center [879, 423] width 692 height 40
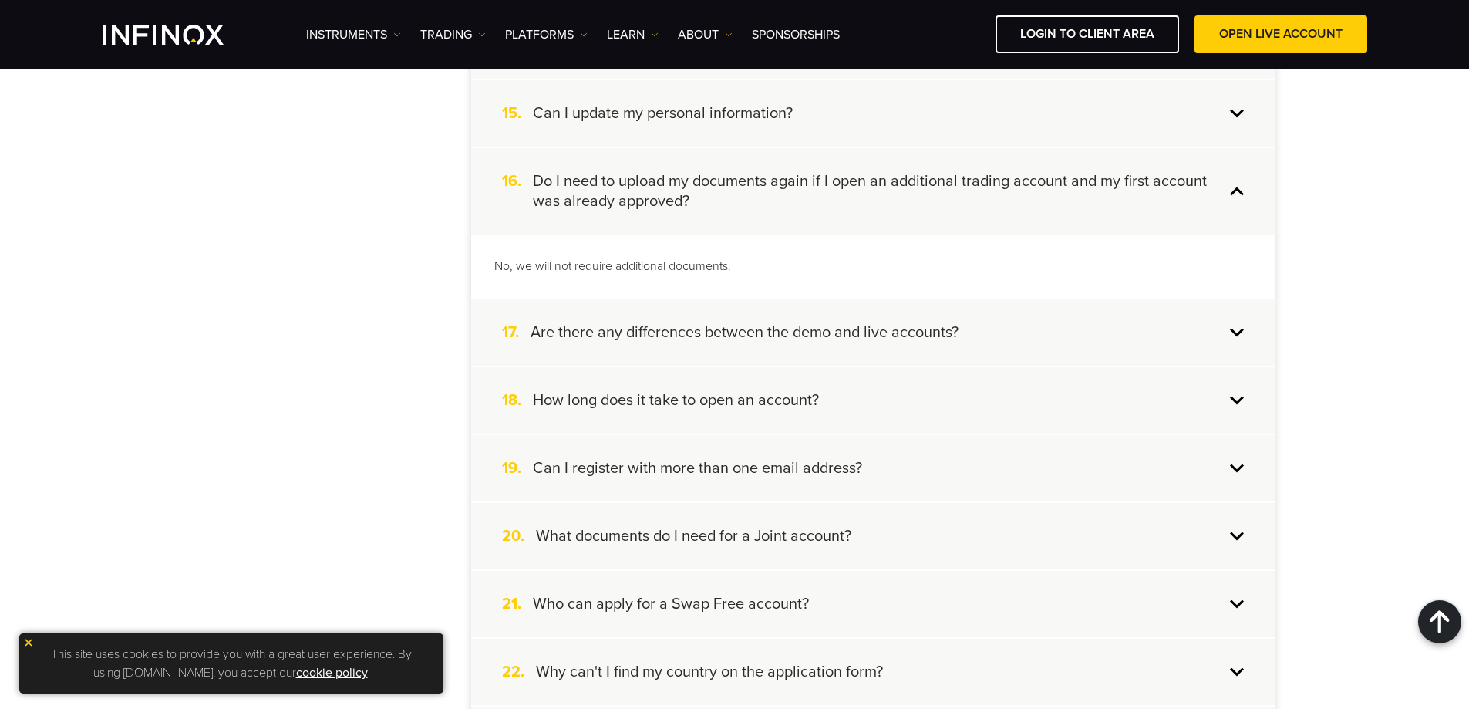
scroll to position [1311, 0]
click at [697, 335] on h4 "Are there any differences between the demo and live accounts?" at bounding box center [745, 329] width 428 height 20
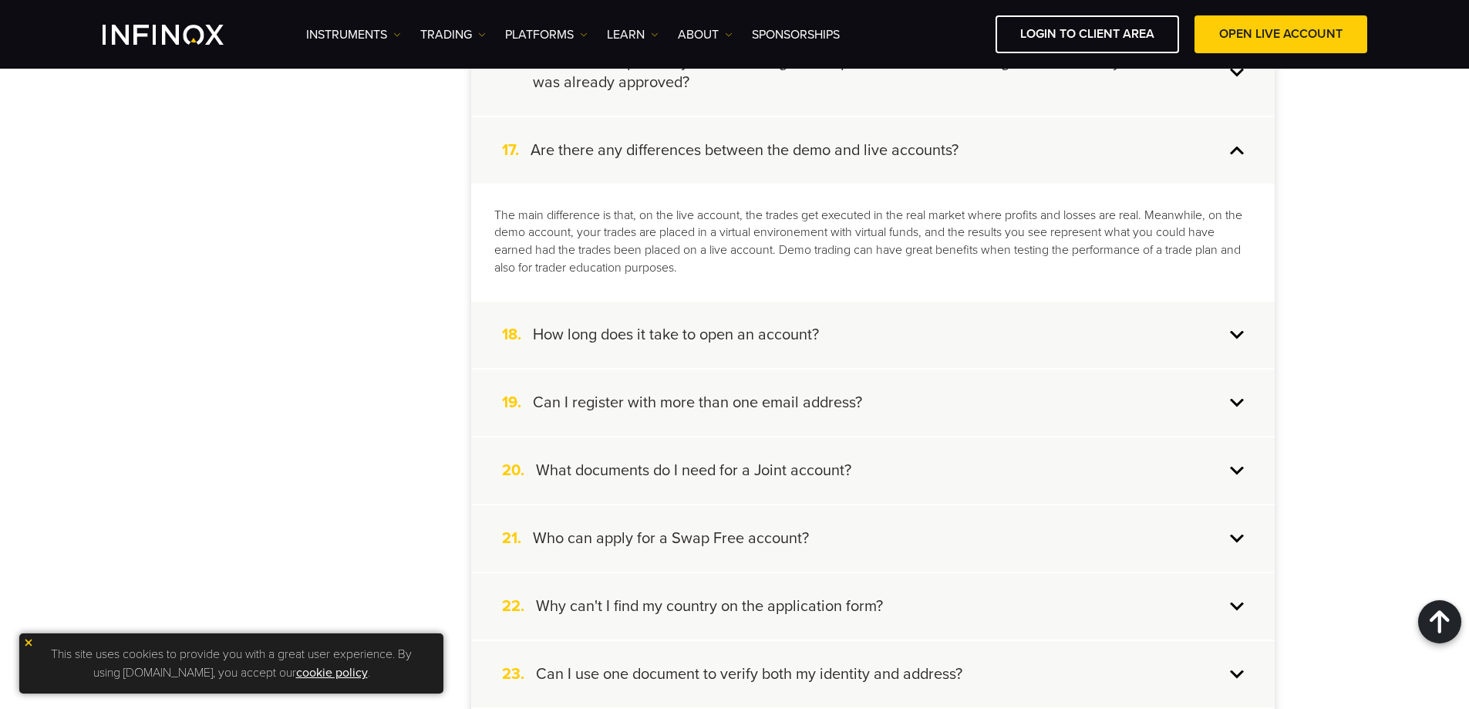
scroll to position [1465, 0]
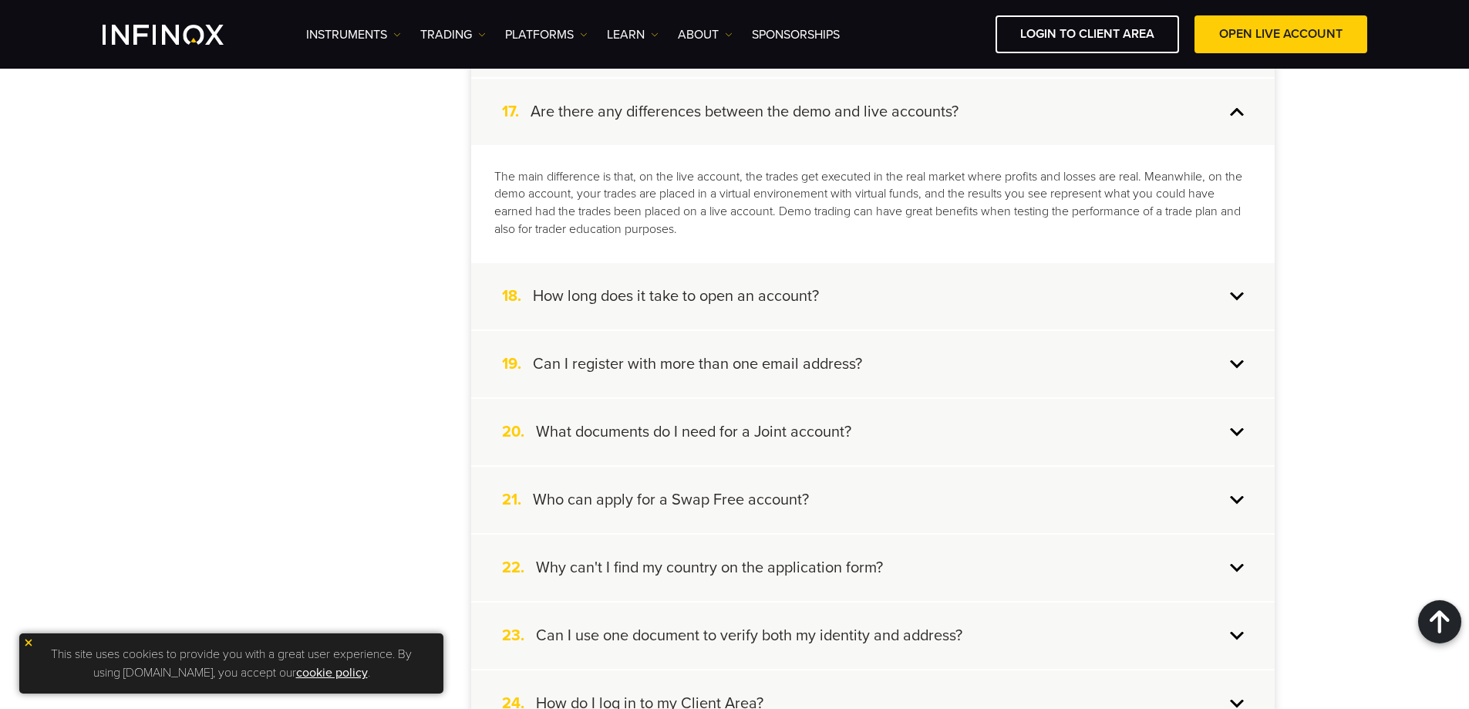
click at [746, 309] on div "18. How long does it take to open an account?" at bounding box center [873, 296] width 804 height 66
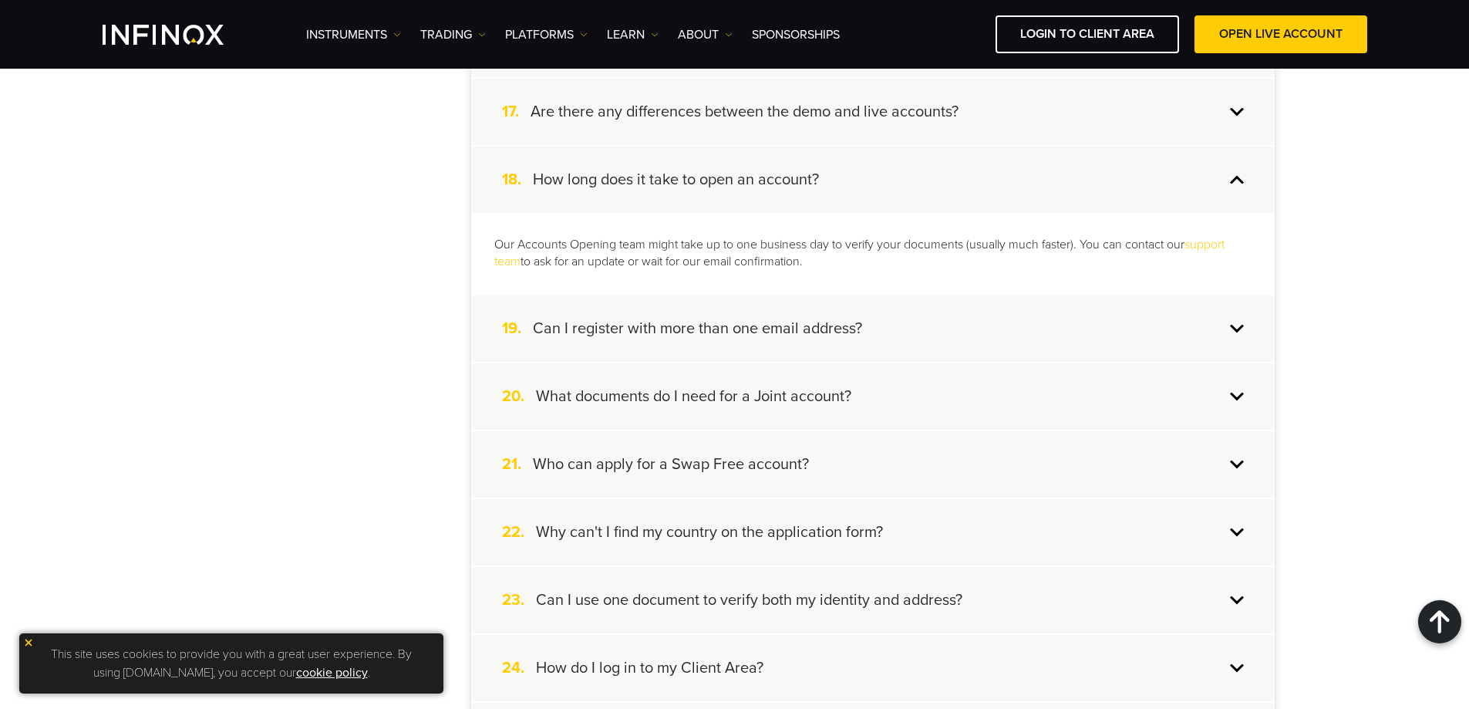
click at [720, 329] on h4 "Can I register with more than one email address?" at bounding box center [697, 329] width 329 height 20
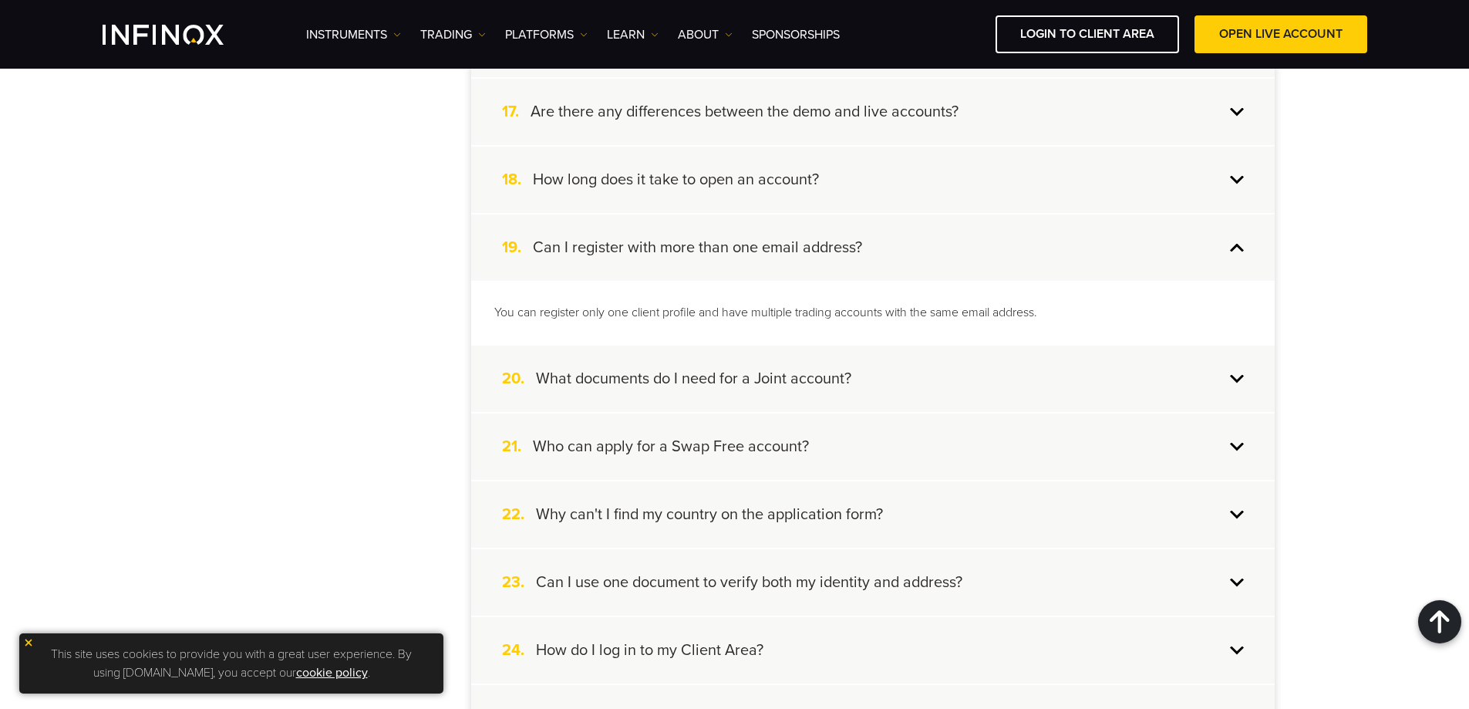
click at [720, 385] on h4 "What documents do I need for a Joint account?" at bounding box center [693, 379] width 315 height 20
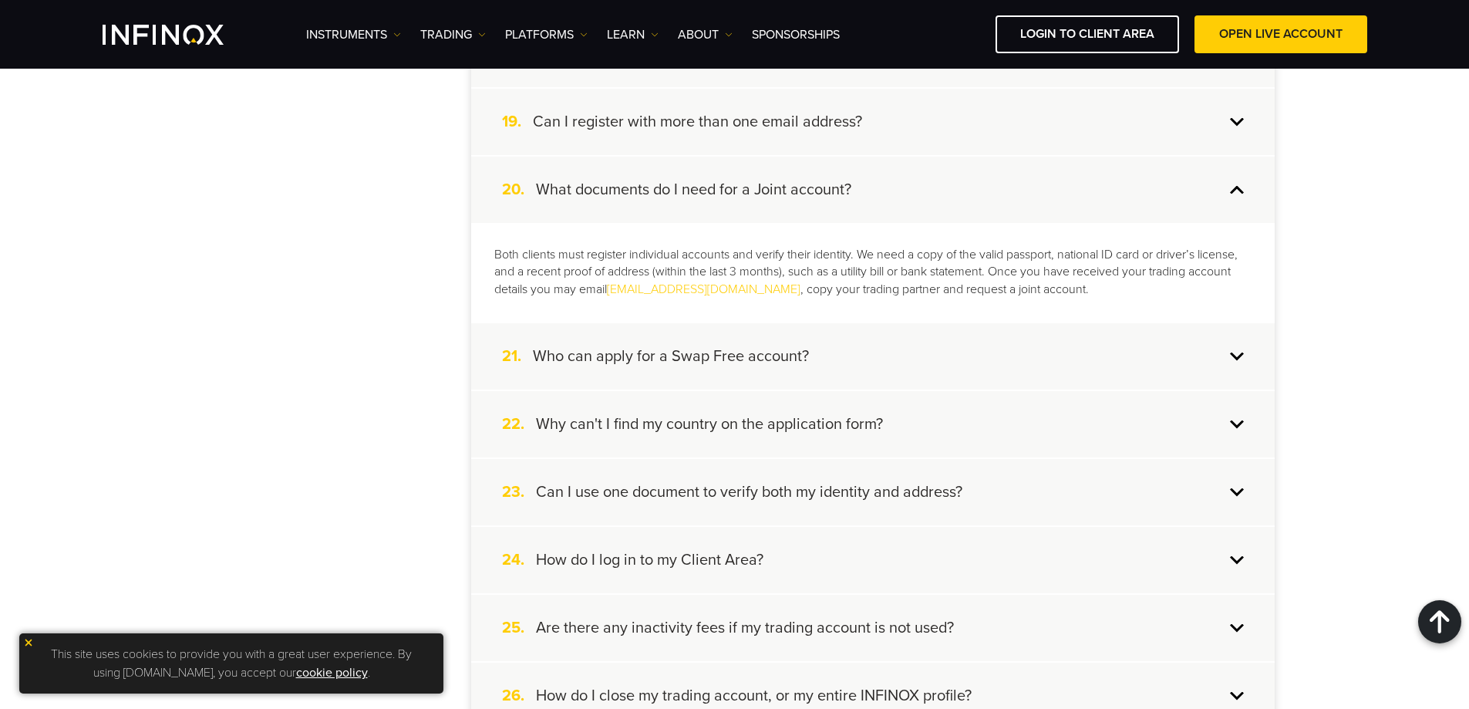
scroll to position [1620, 0]
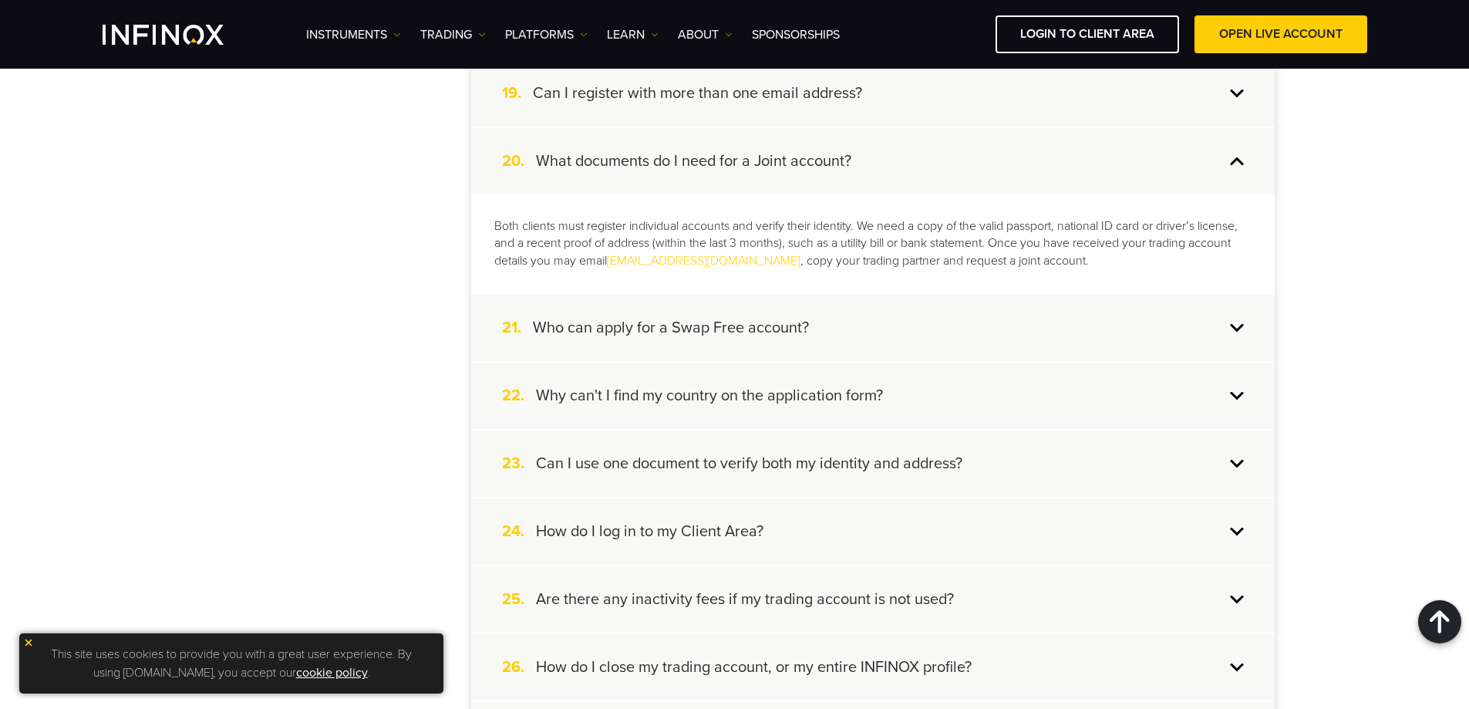
click at [659, 329] on h4 "Who can apply for a Swap Free account?" at bounding box center [671, 328] width 276 height 20
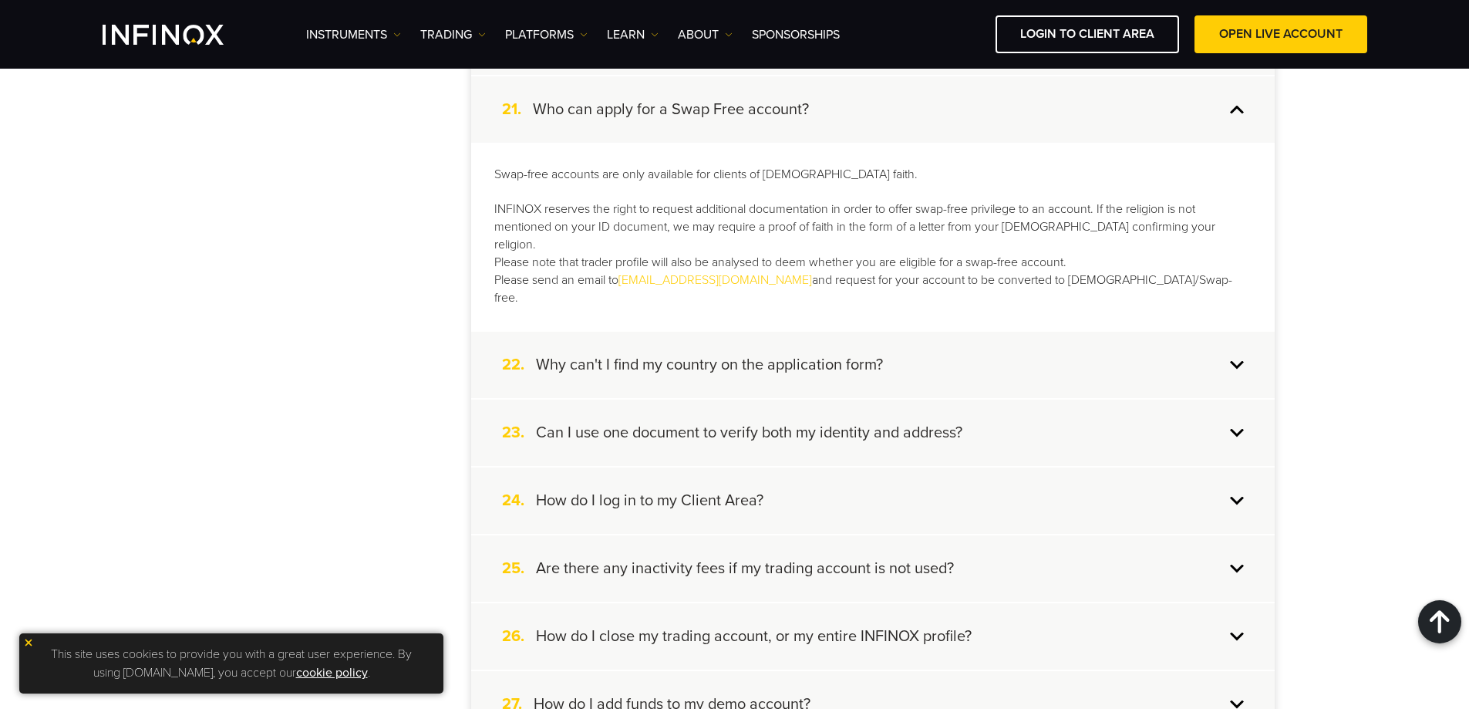
scroll to position [1774, 0]
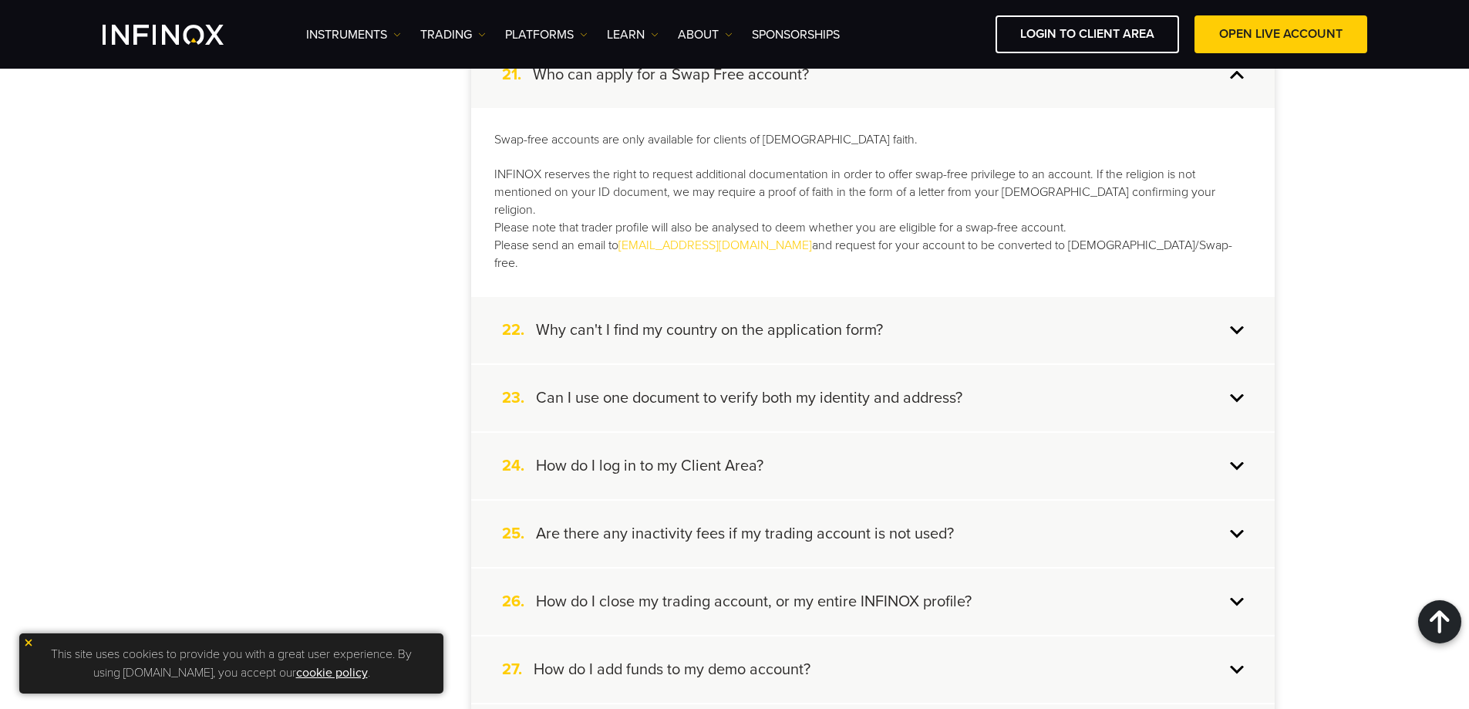
click at [632, 320] on h4 "Why can't I find my country on the application form?" at bounding box center [709, 330] width 347 height 20
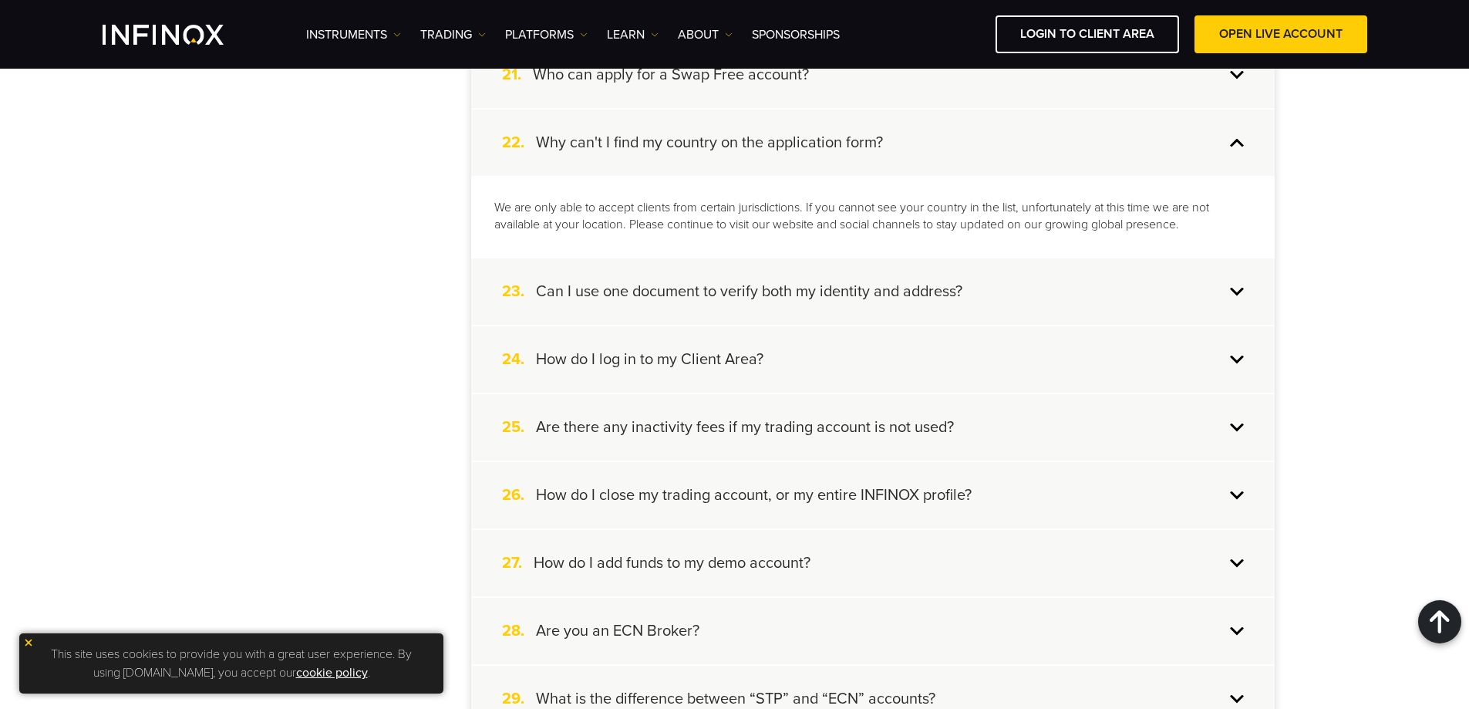
scroll to position [0, 0]
click at [730, 298] on h4 "Can I use one document to verify both my identity and address?" at bounding box center [749, 291] width 426 height 20
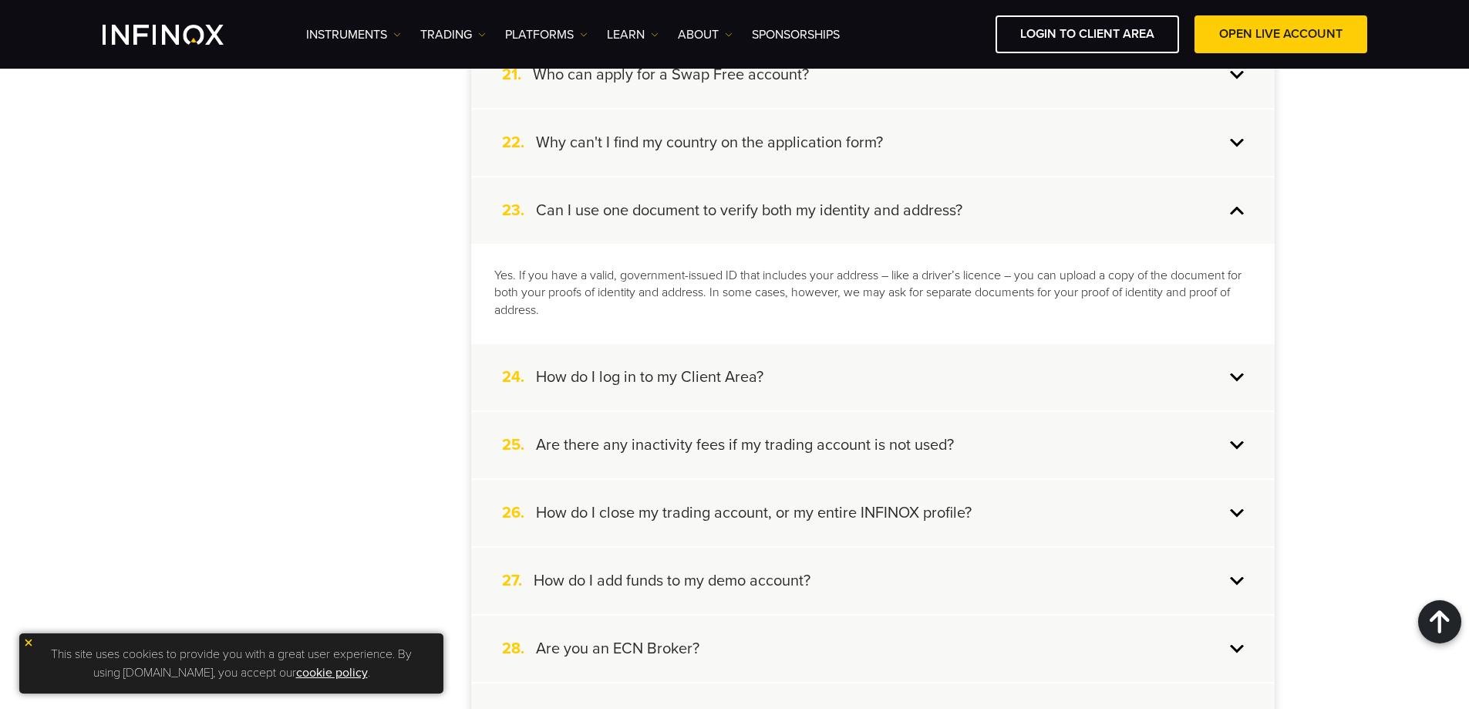
click at [674, 382] on h4 "How do I log in to my Client Area?" at bounding box center [650, 377] width 228 height 20
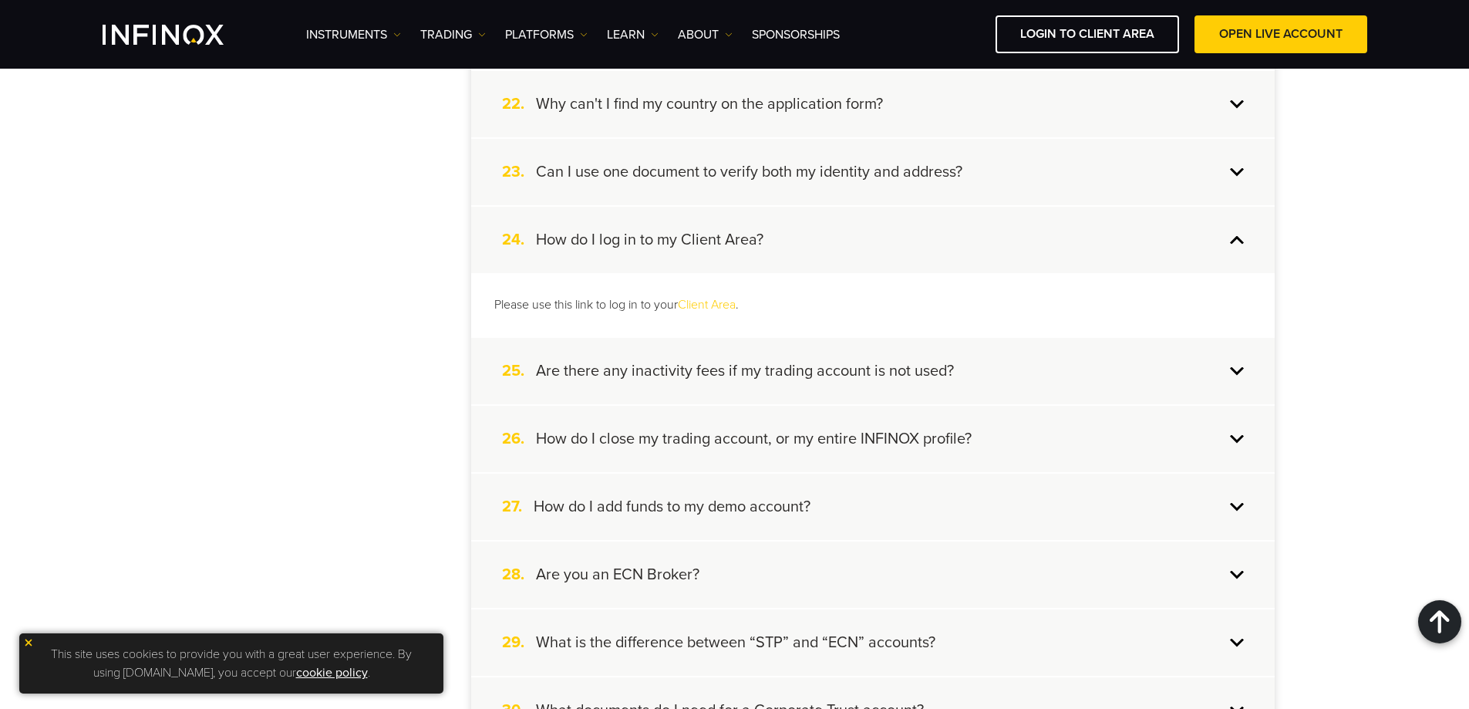
scroll to position [1851, 0]
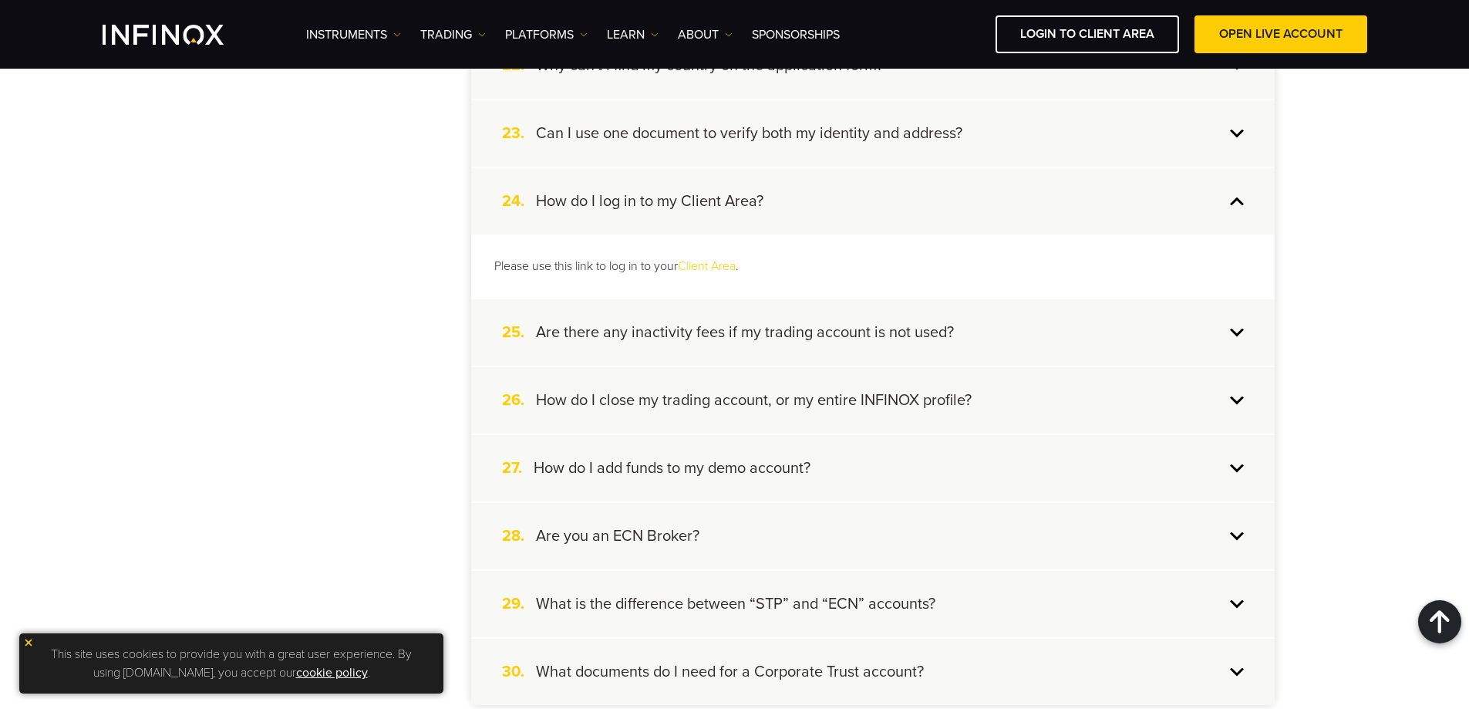
click at [680, 325] on h4 "Are there any inactivity fees if my trading account is not used?" at bounding box center [745, 332] width 418 height 20
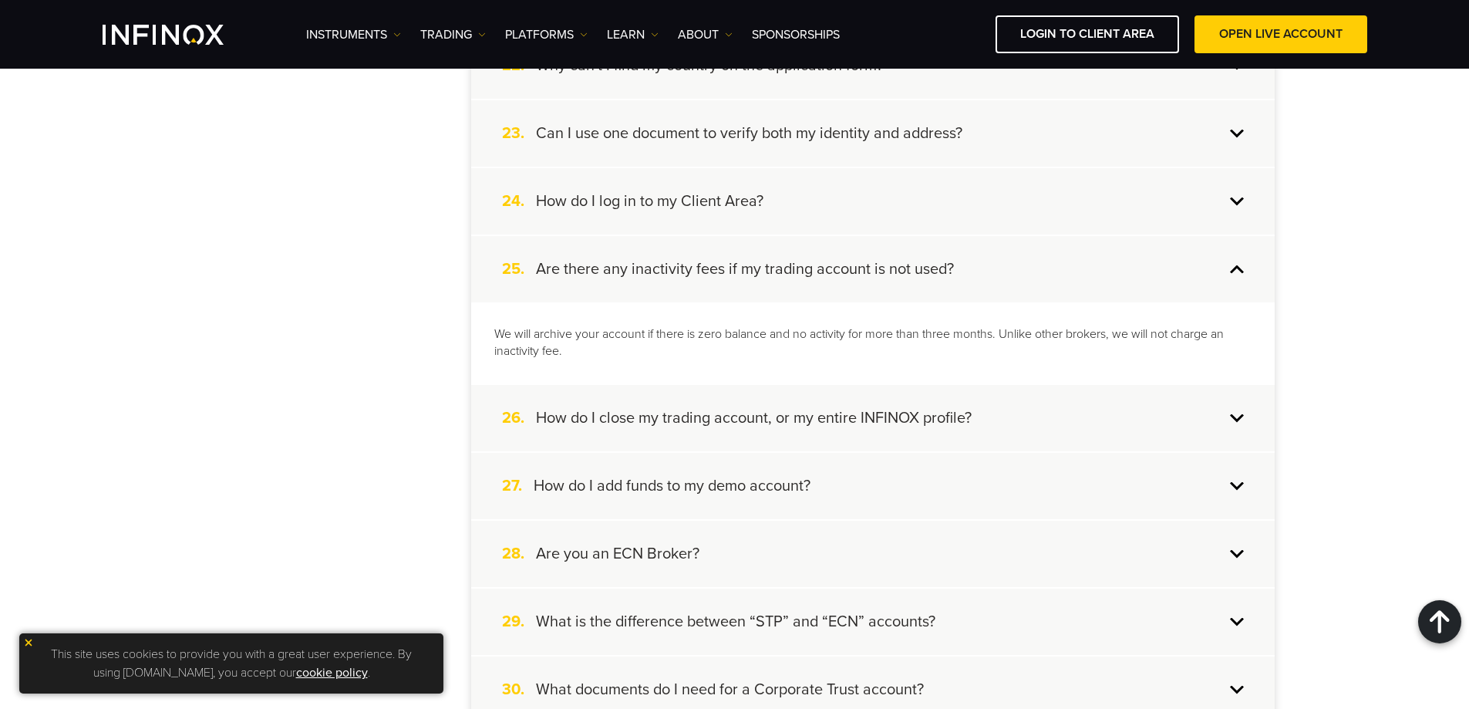
click at [632, 426] on h4 "How do I close my trading account, or my entire INFINOX profile?" at bounding box center [754, 418] width 436 height 20
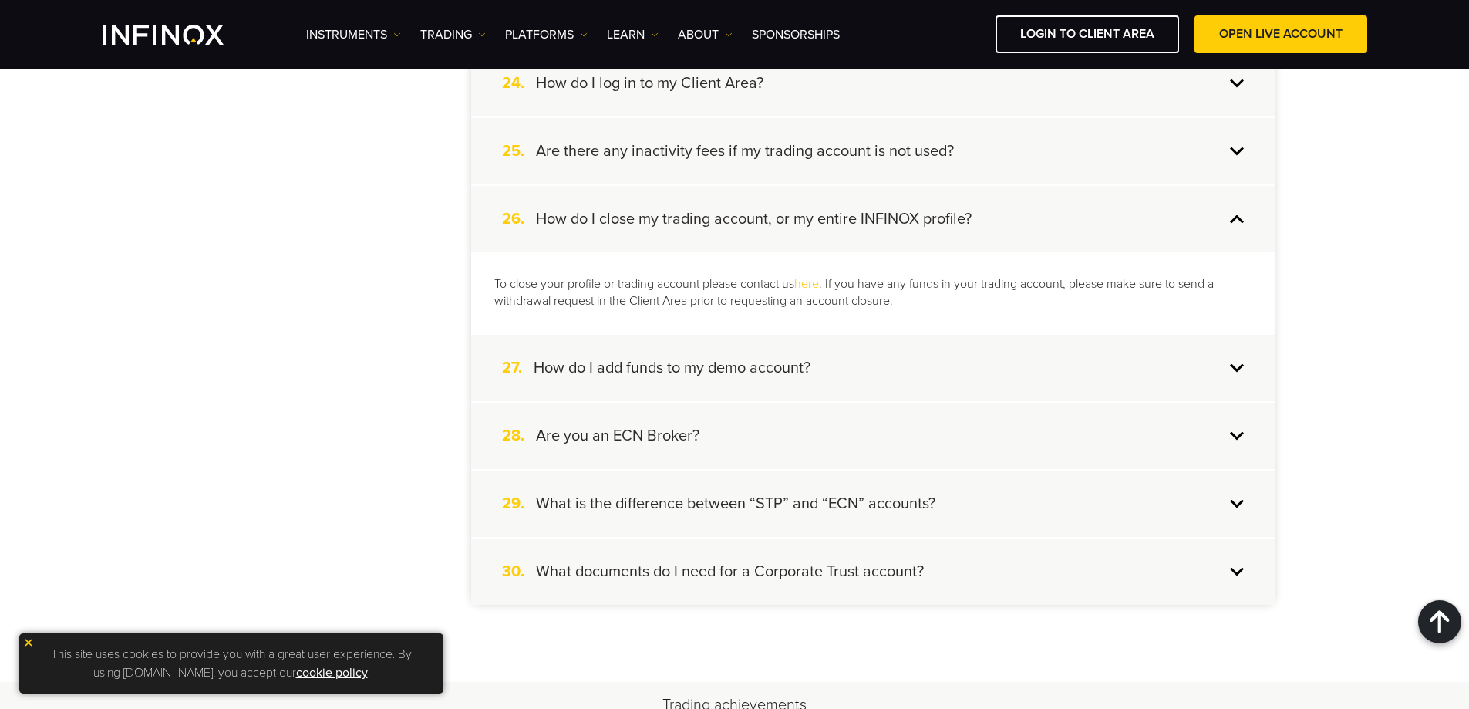
scroll to position [2005, 0]
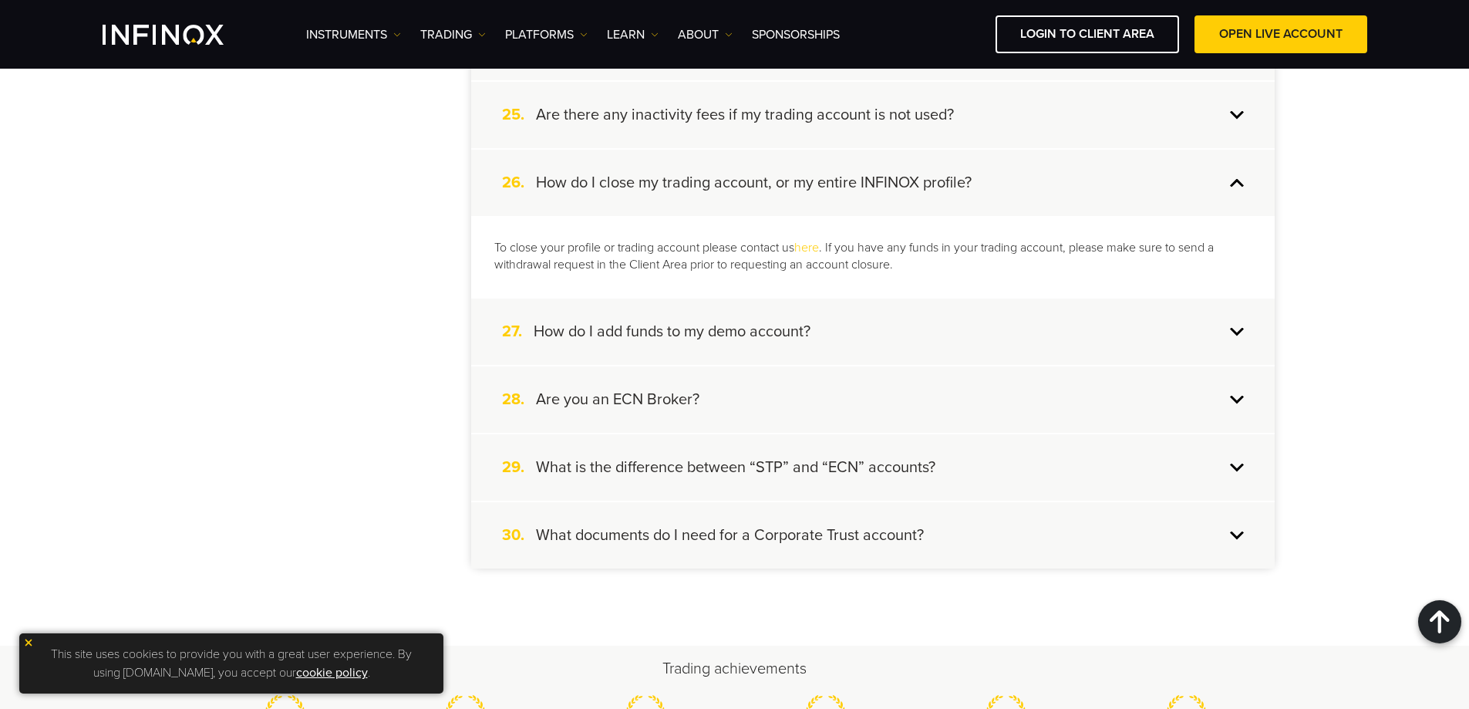
click at [689, 335] on h4 "How do I add funds to my demo account?" at bounding box center [672, 332] width 277 height 20
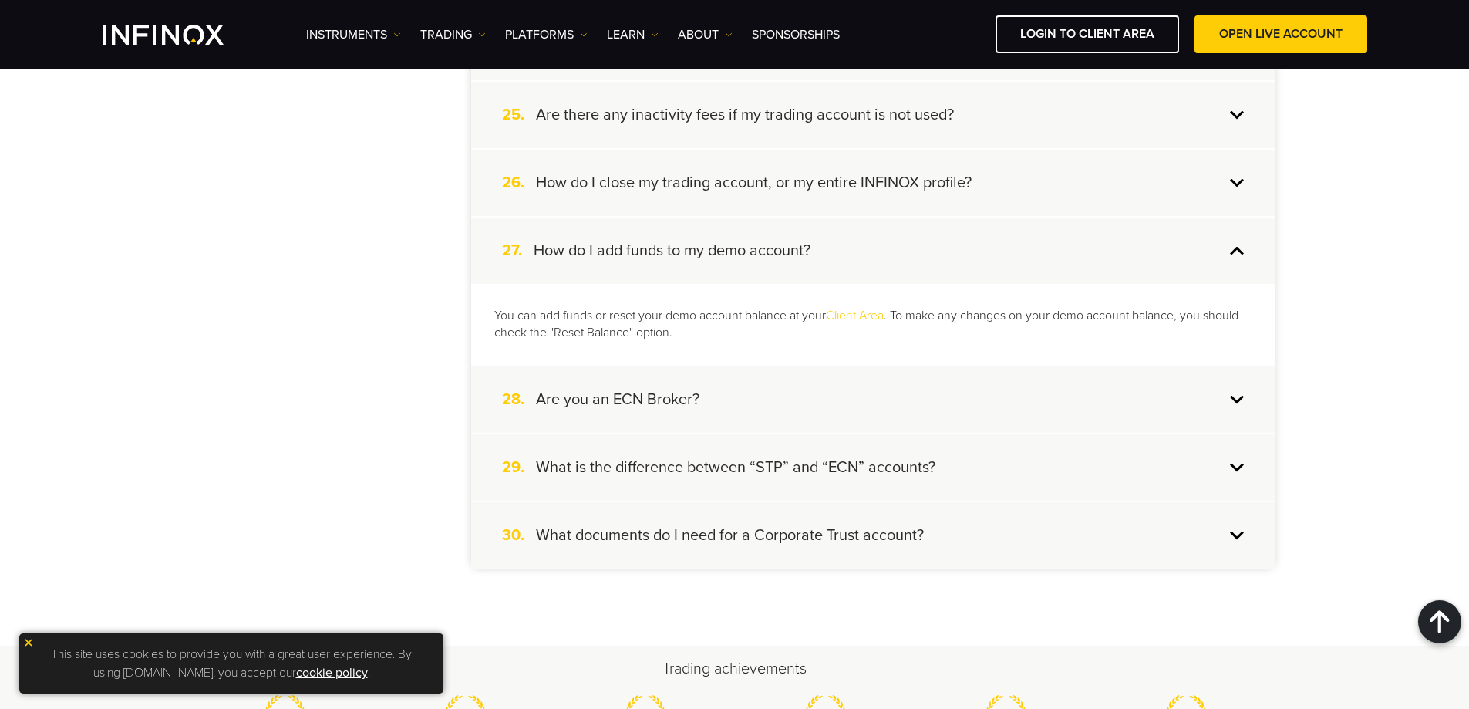
click at [630, 404] on h4 "Are you an ECN Broker?" at bounding box center [617, 399] width 163 height 20
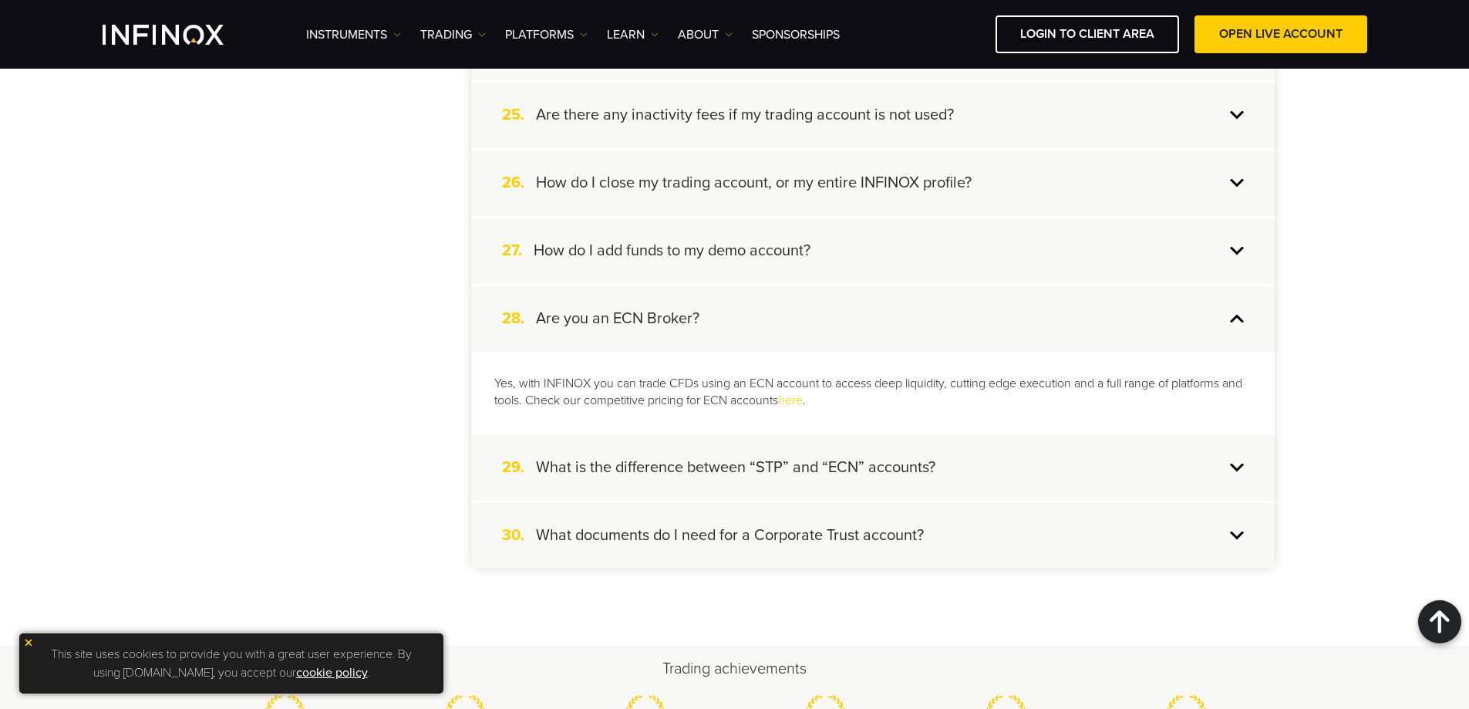
click at [616, 473] on h4 "What is the difference between “STP” and “ECN” accounts?" at bounding box center [735, 467] width 399 height 20
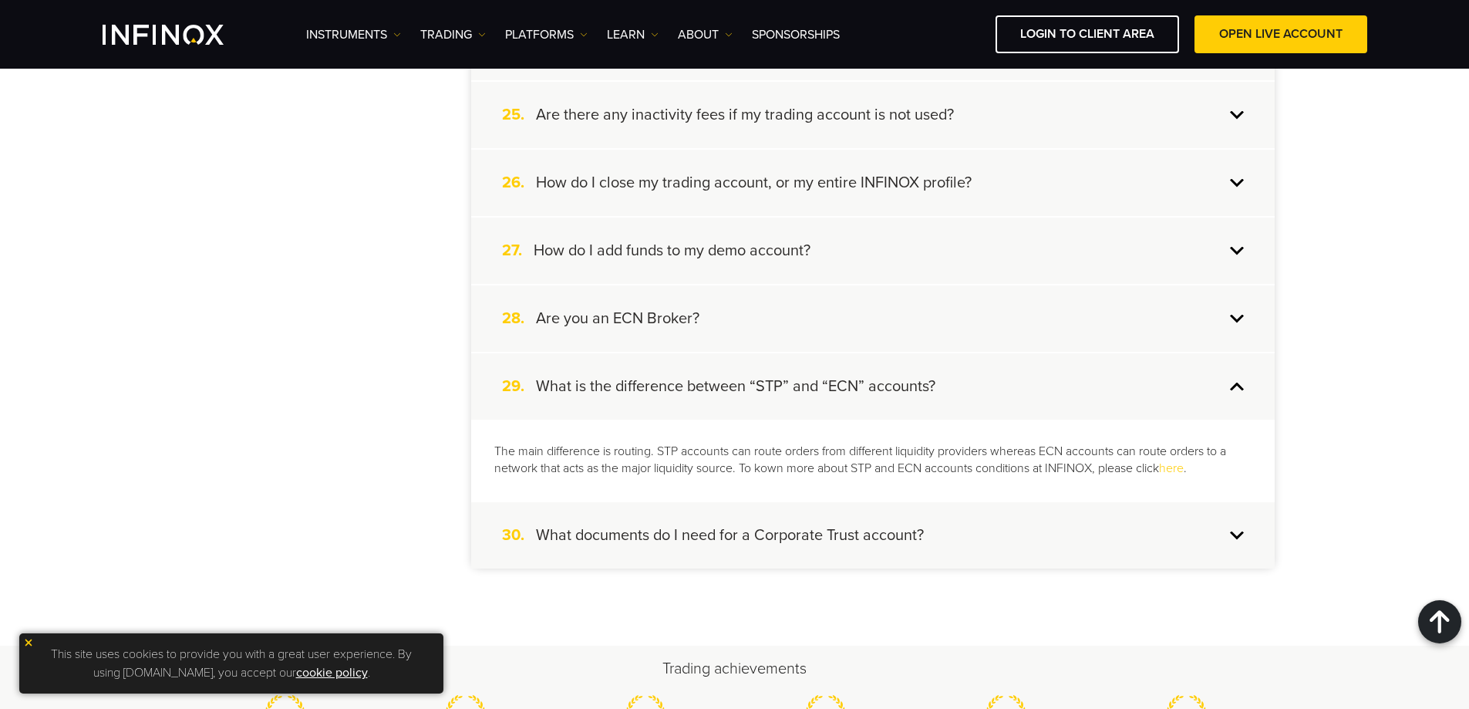
click at [671, 540] on h4 "What documents do I need for a Corporate Trust account?" at bounding box center [730, 535] width 388 height 20
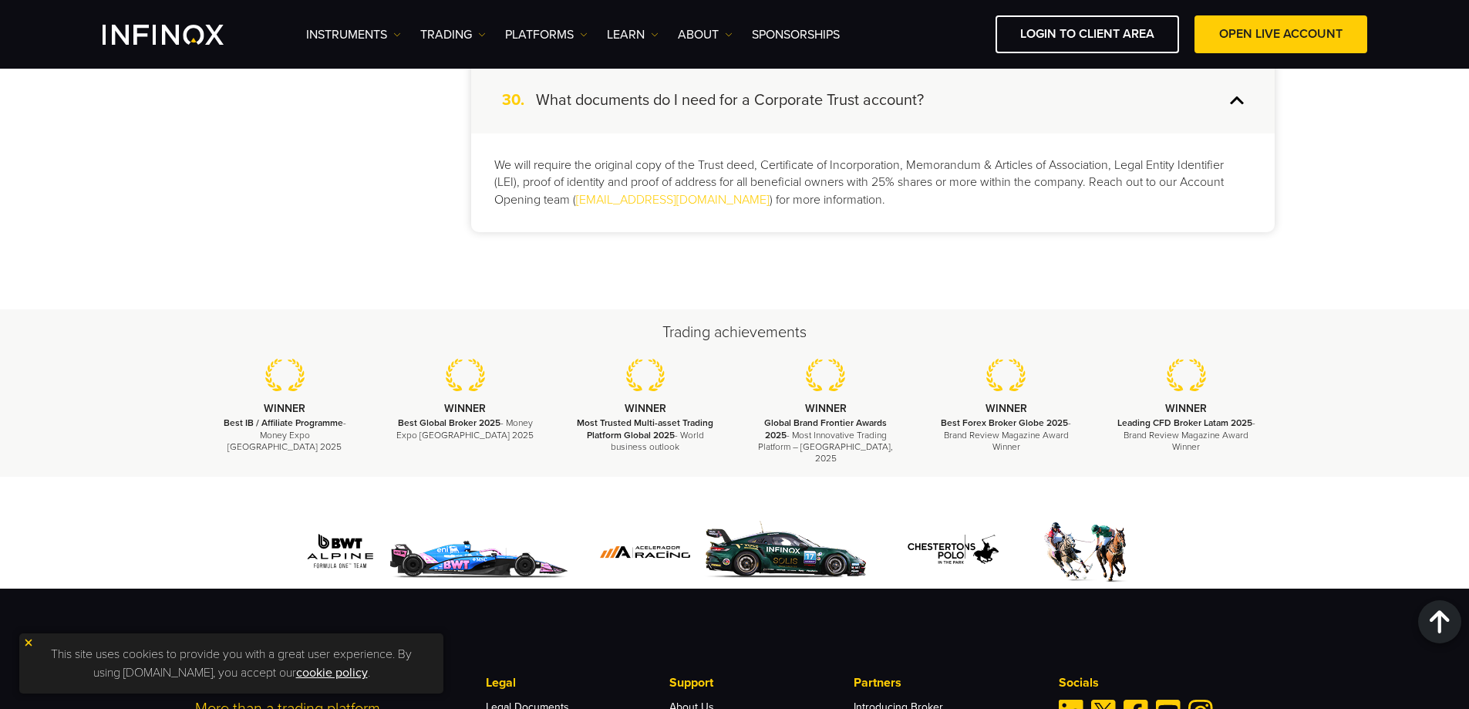
scroll to position [2391, 0]
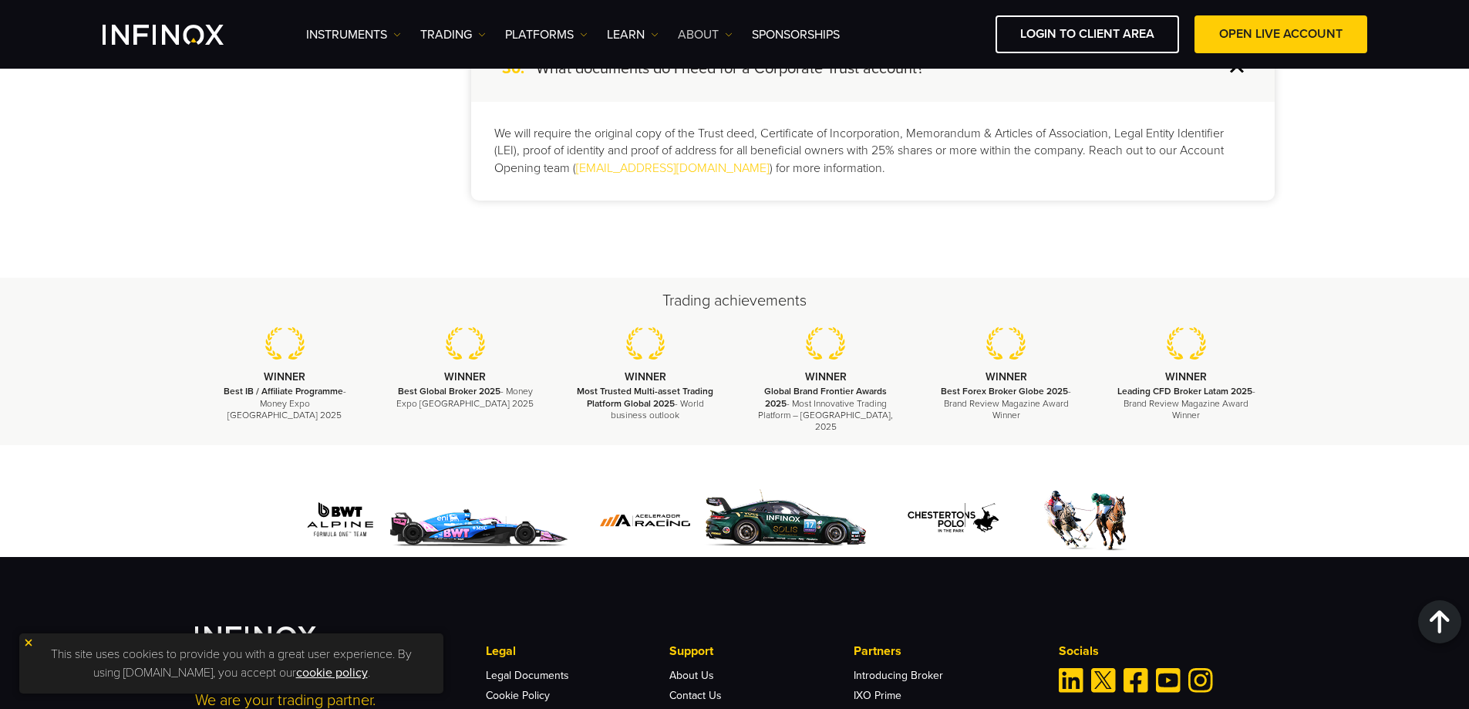
click at [703, 40] on link "ABOUT" at bounding box center [705, 34] width 55 height 19
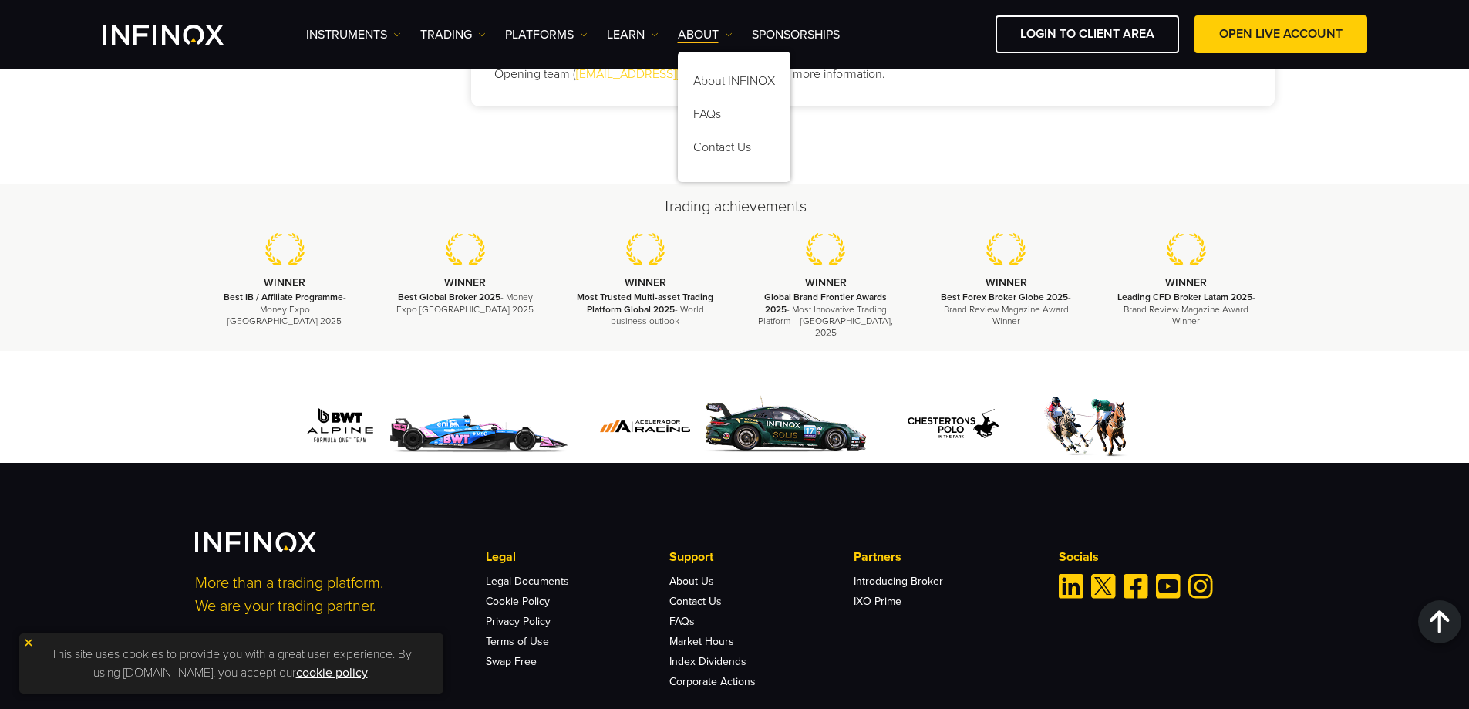
scroll to position [2624, 0]
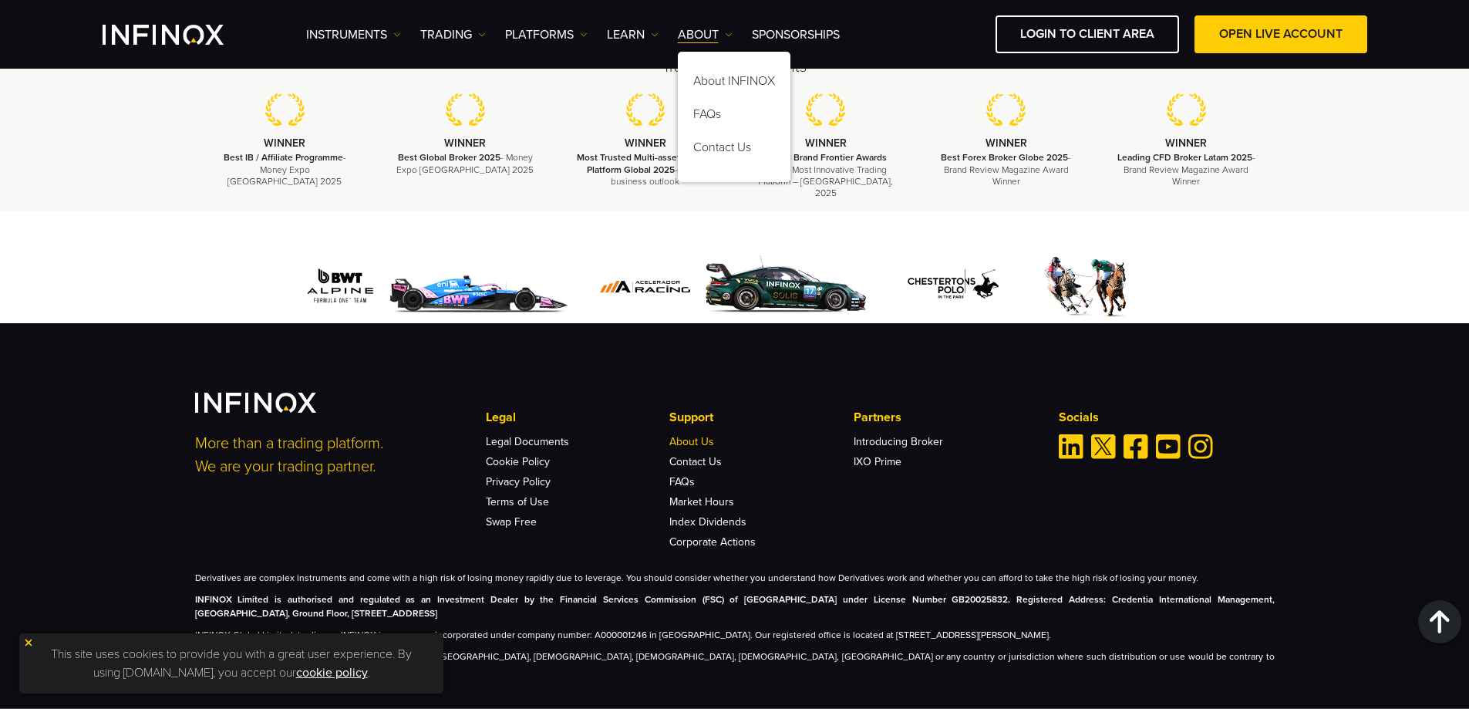
click at [701, 435] on link "About Us" at bounding box center [691, 441] width 45 height 13
